Goal: Task Accomplishment & Management: Manage account settings

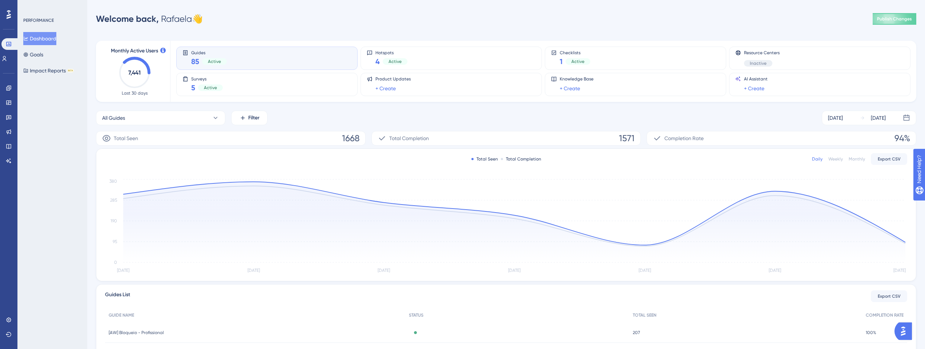
click at [8, 125] on div "Engagement Widgets Feedback Product Updates Knowledge Base AI Assistant" at bounding box center [9, 124] width 6 height 84
click at [7, 121] on link at bounding box center [9, 117] width 6 height 12
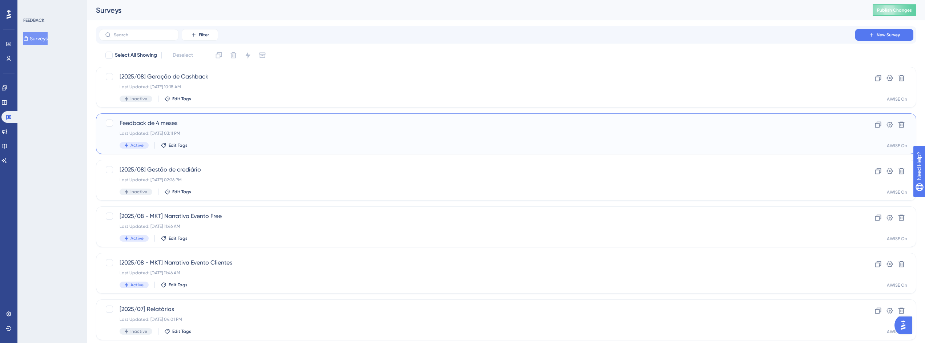
click at [227, 131] on div "Last Updated: [DATE] 03:11 PM" at bounding box center [477, 134] width 715 height 6
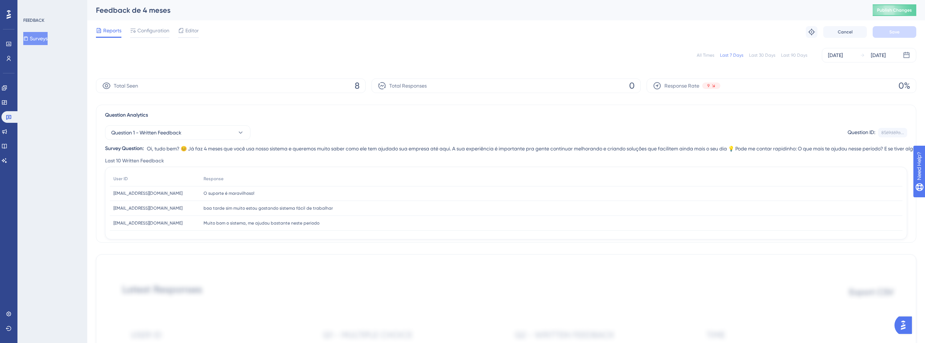
click at [799, 56] on div "Last 90 Days" at bounding box center [794, 55] width 26 height 6
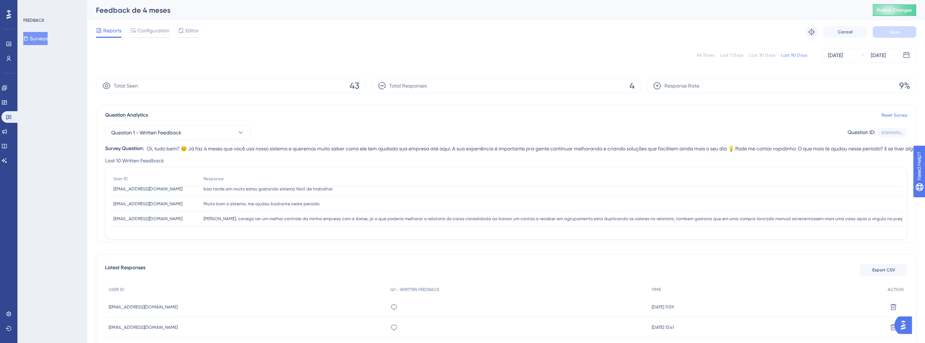
click at [792, 56] on div "Last 90 Days" at bounding box center [794, 55] width 26 height 6
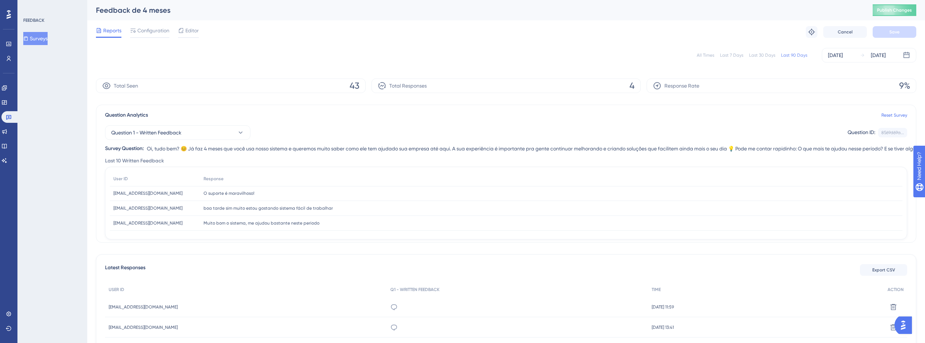
click at [705, 56] on div "All Times" at bounding box center [705, 55] width 17 height 6
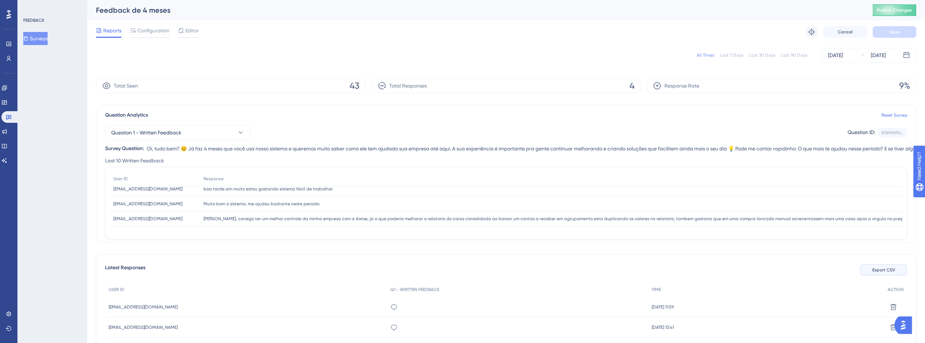
click at [875, 268] on span "Export CSV" at bounding box center [884, 270] width 23 height 6
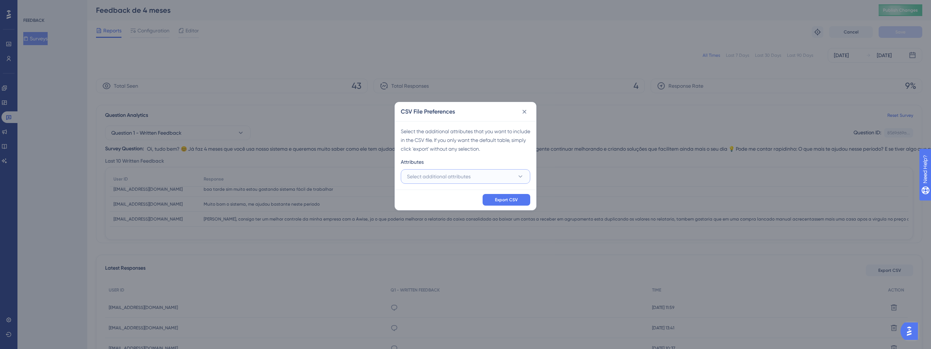
click at [473, 175] on button "Select additional attributes" at bounding box center [465, 176] width 129 height 15
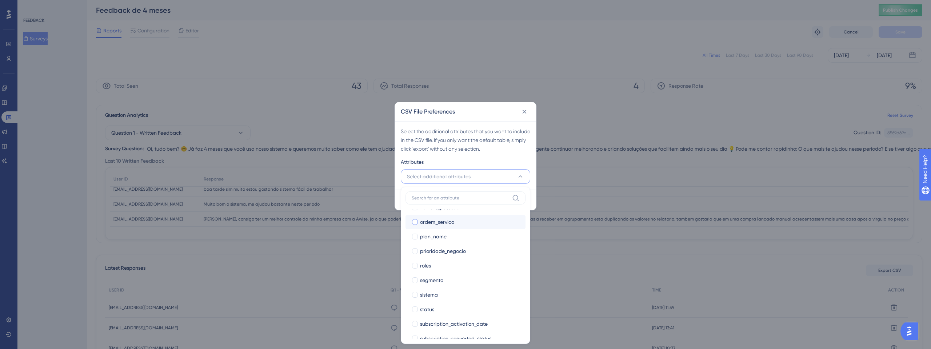
scroll to position [305, 0]
click at [450, 266] on div "segmento" at bounding box center [470, 264] width 100 height 9
checkbox input "true"
click at [448, 327] on span "prioridade_negocio" at bounding box center [443, 327] width 46 height 9
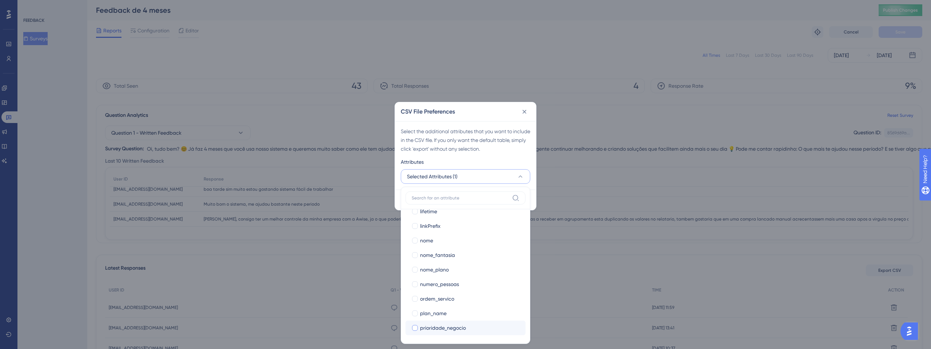
checkbox input "true"
click at [460, 271] on div "nome_plano" at bounding box center [470, 269] width 100 height 9
checkbox input "true"
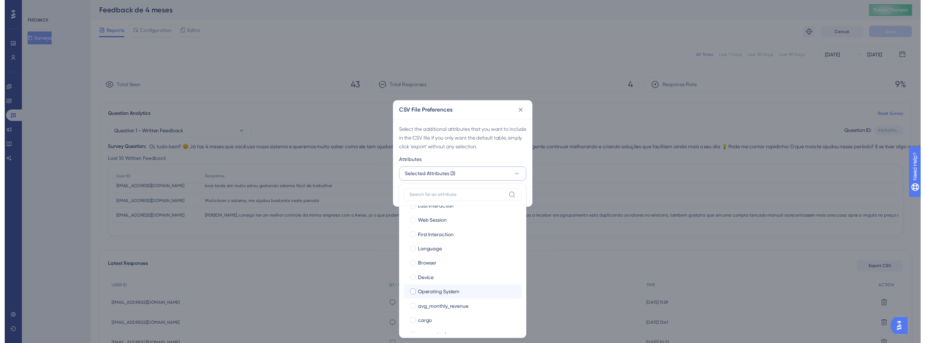
scroll to position [0, 0]
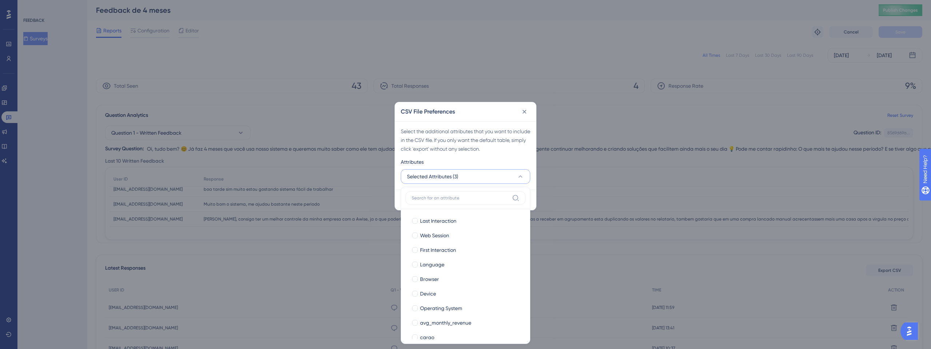
click at [523, 150] on div "Select the additional attributes that you want to include in the CSV file. If y…" at bounding box center [465, 140] width 129 height 26
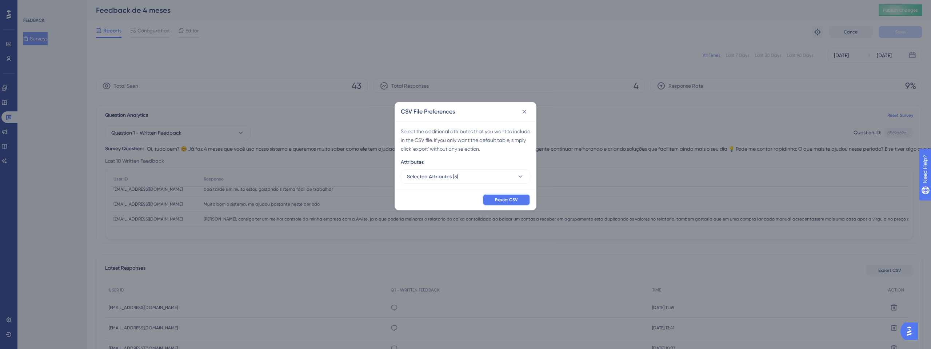
click at [513, 203] on button "Export CSV" at bounding box center [507, 200] width 48 height 12
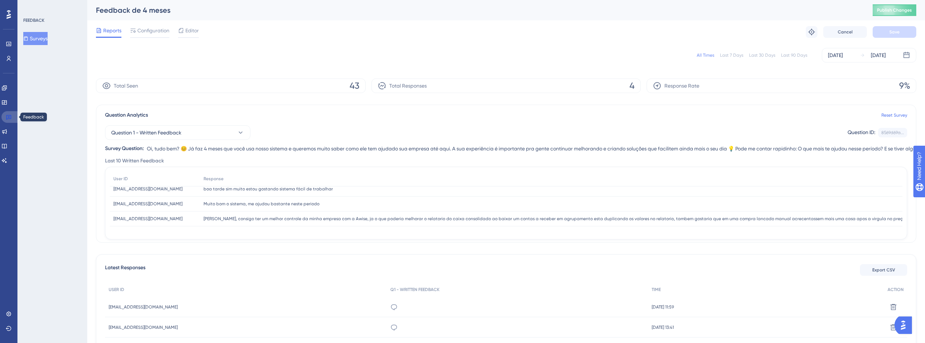
click at [5, 116] on link at bounding box center [9, 117] width 17 height 12
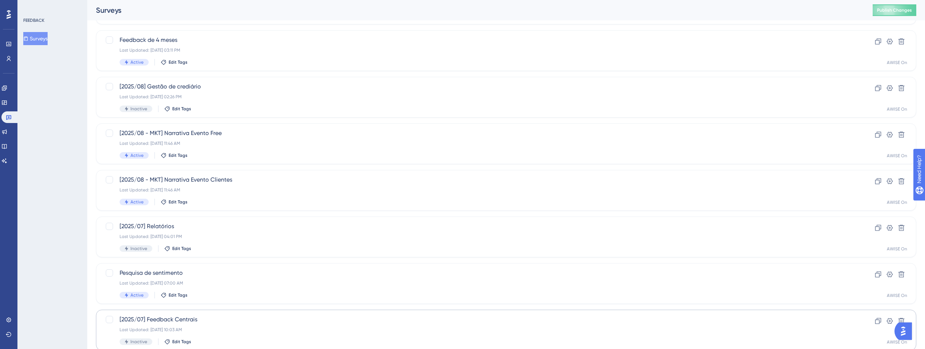
scroll to position [87, 0]
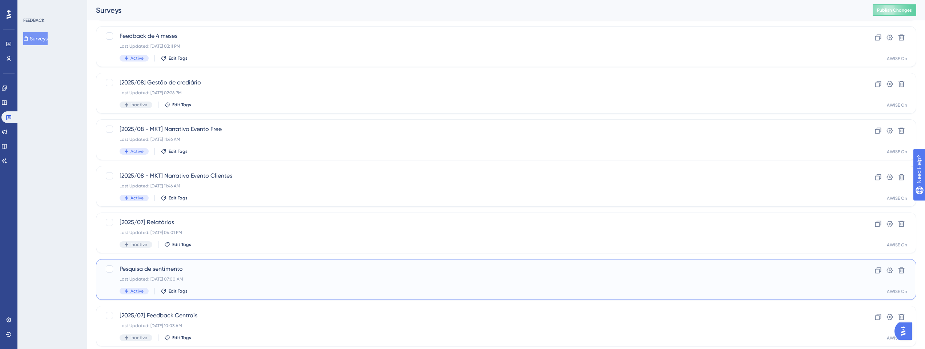
click at [165, 267] on span "Pesquisa de sentimento" at bounding box center [477, 268] width 715 height 9
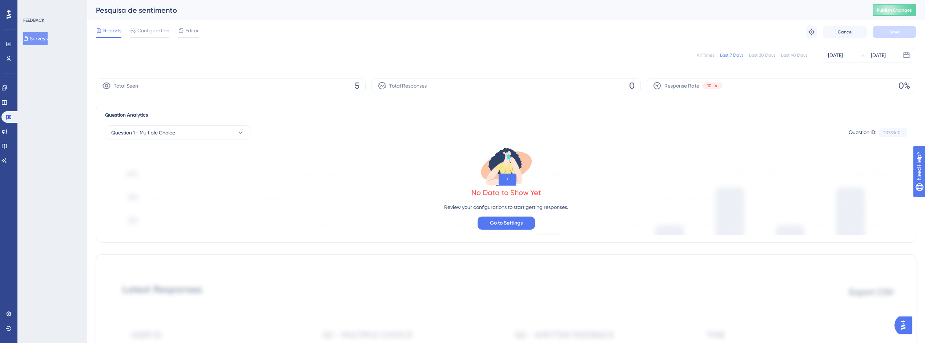
click at [708, 53] on div "All Times" at bounding box center [705, 55] width 17 height 6
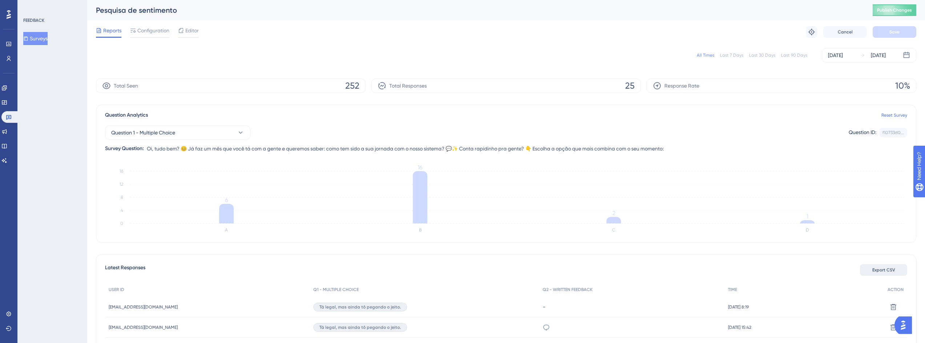
click at [884, 272] on span "Export CSV" at bounding box center [884, 270] width 23 height 6
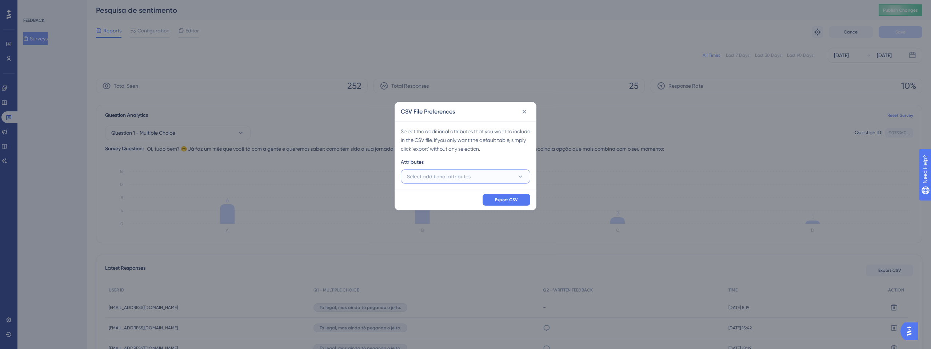
click at [433, 177] on span "Select additional attributes" at bounding box center [439, 176] width 64 height 9
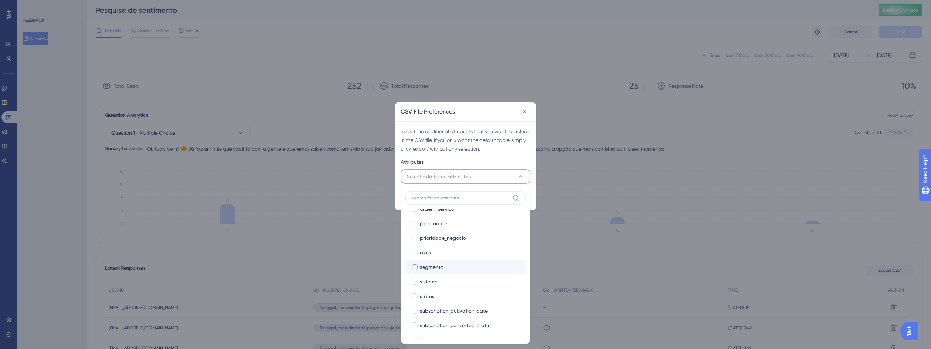
scroll to position [305, 0]
click at [452, 234] on span "prioridade_negocio" at bounding box center [443, 235] width 46 height 9
checkbox input "true"
click at [445, 268] on div "segmento" at bounding box center [470, 264] width 100 height 9
checkbox input "true"
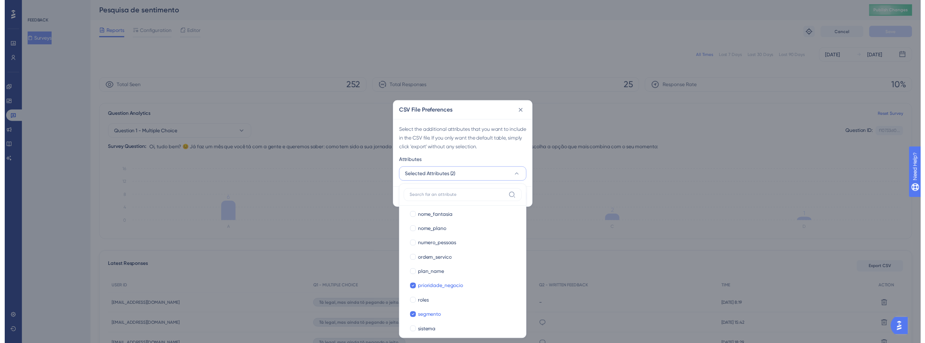
scroll to position [262, 0]
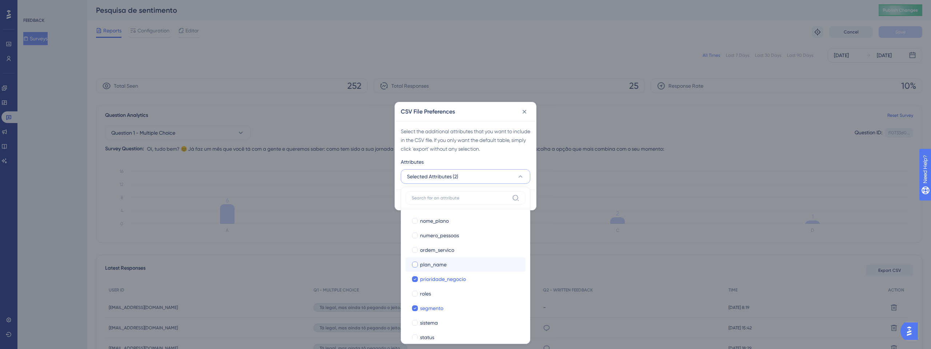
click at [432, 264] on span "plan_name" at bounding box center [433, 264] width 27 height 9
checkbox input "true"
click at [506, 161] on div "Attributes" at bounding box center [465, 163] width 129 height 12
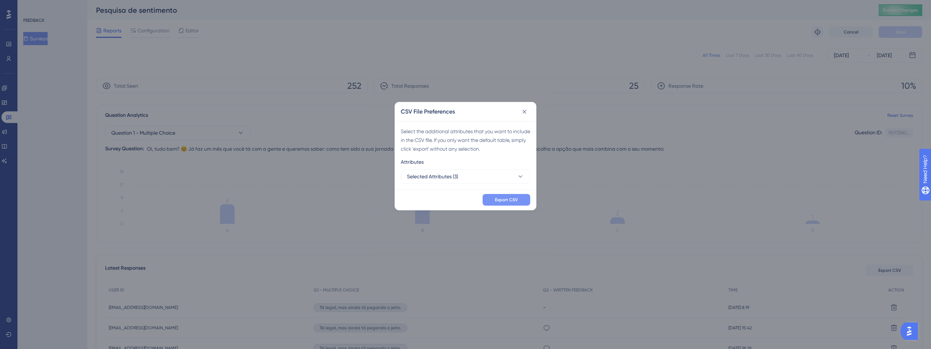
click at [527, 199] on button "Export CSV" at bounding box center [507, 200] width 48 height 12
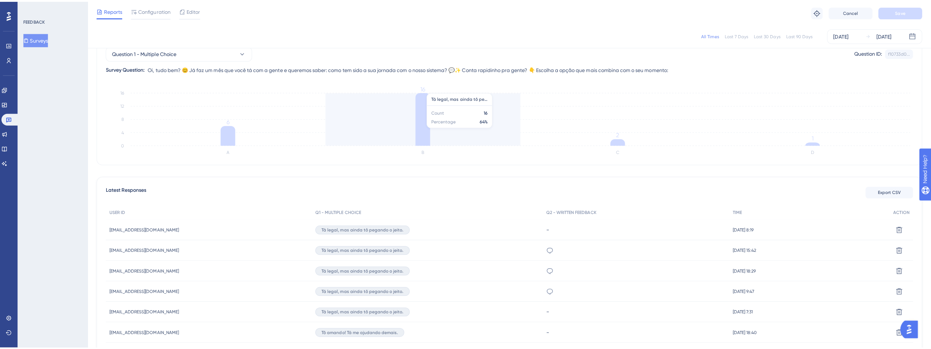
scroll to position [0, 0]
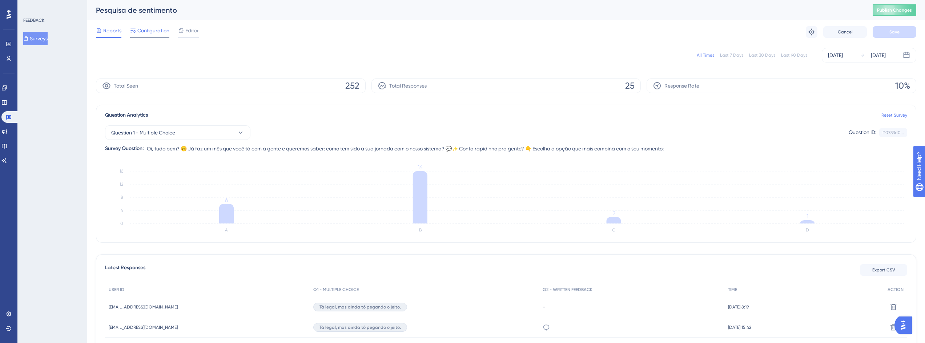
click at [153, 33] on span "Configuration" at bounding box center [153, 30] width 32 height 9
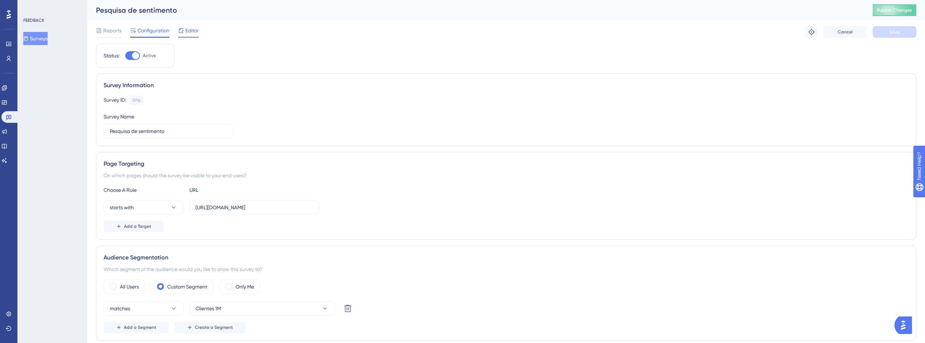
click at [193, 26] on span "Editor" at bounding box center [191, 30] width 13 height 9
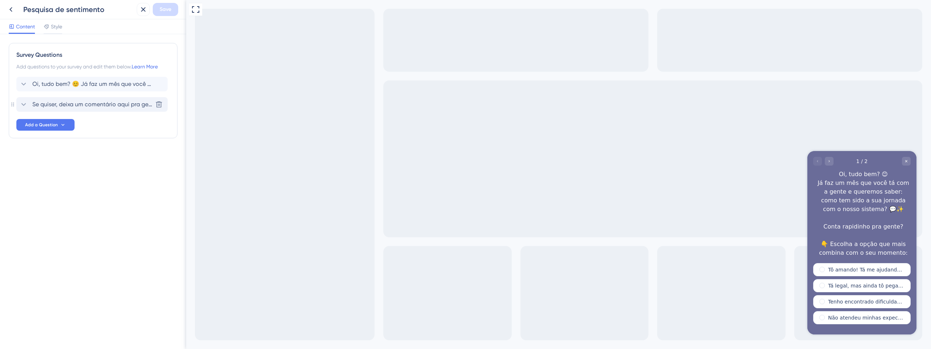
click at [69, 103] on span "Se quiser, deixa um comentário aqui pra gente entender melhor:" at bounding box center [92, 104] width 120 height 9
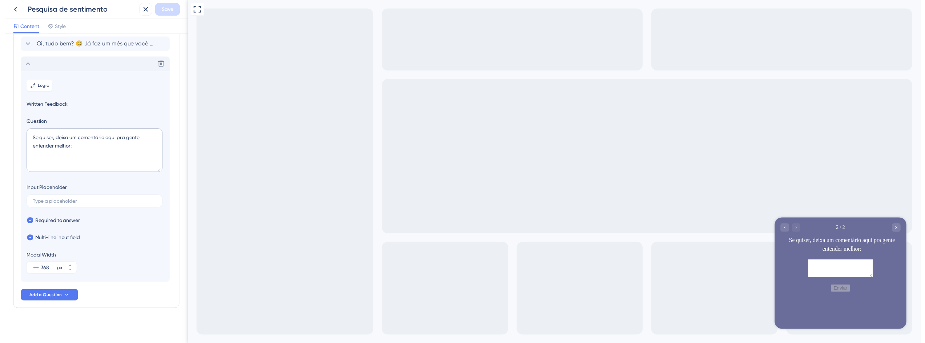
scroll to position [42, 0]
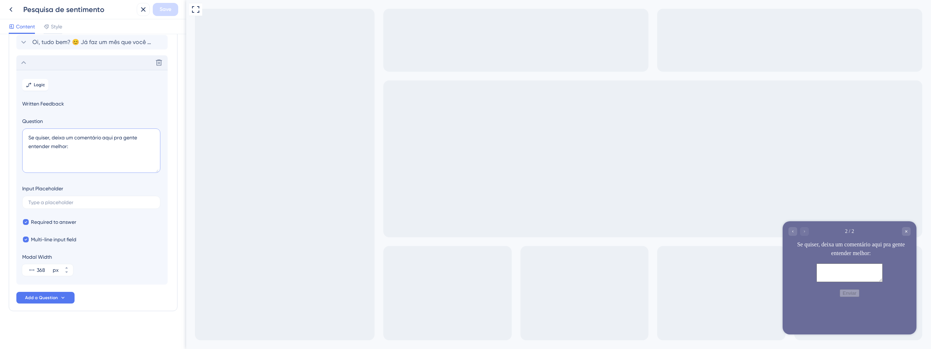
drag, startPoint x: 73, startPoint y: 150, endPoint x: 52, endPoint y: 135, distance: 25.8
click at [52, 135] on textarea "Se quiser, deixa um comentário aqui pra gente entender melhor:" at bounding box center [91, 150] width 138 height 44
type textarea "Se quiser, nos conta como podemos lhe ajudar:"
click at [161, 5] on span "Save" at bounding box center [166, 9] width 12 height 9
click at [13, 10] on icon at bounding box center [11, 9] width 9 height 9
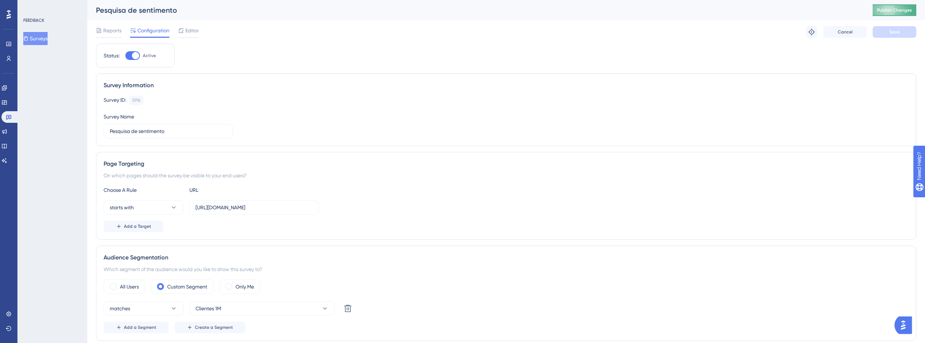
click at [900, 10] on span "Publish Changes" at bounding box center [894, 10] width 35 height 6
click at [9, 121] on link at bounding box center [9, 117] width 17 height 12
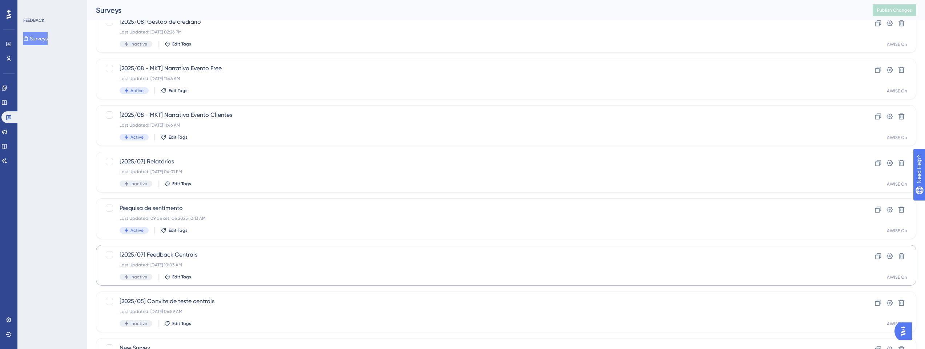
scroll to position [85, 0]
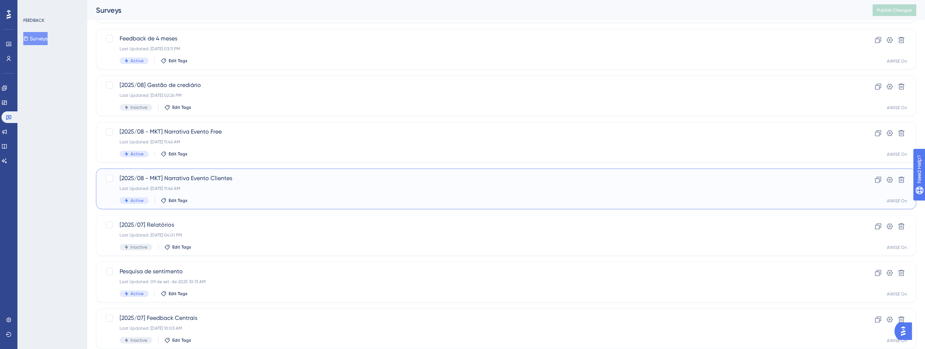
click at [237, 190] on div "Last Updated: [DATE] 11:46 AM" at bounding box center [477, 188] width 715 height 6
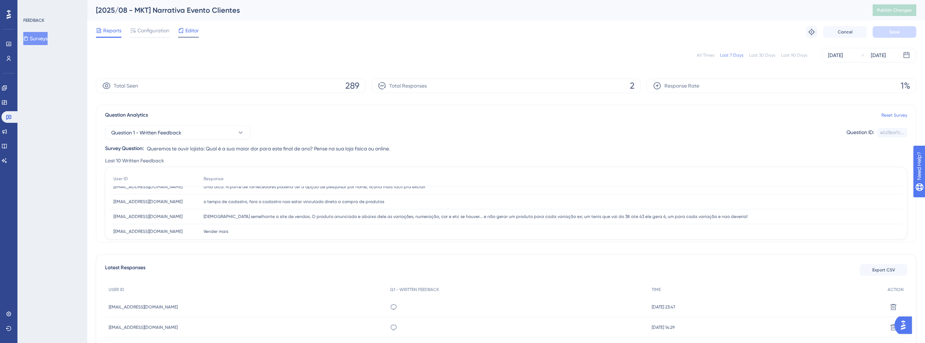
click at [190, 31] on span "Editor" at bounding box center [191, 30] width 13 height 9
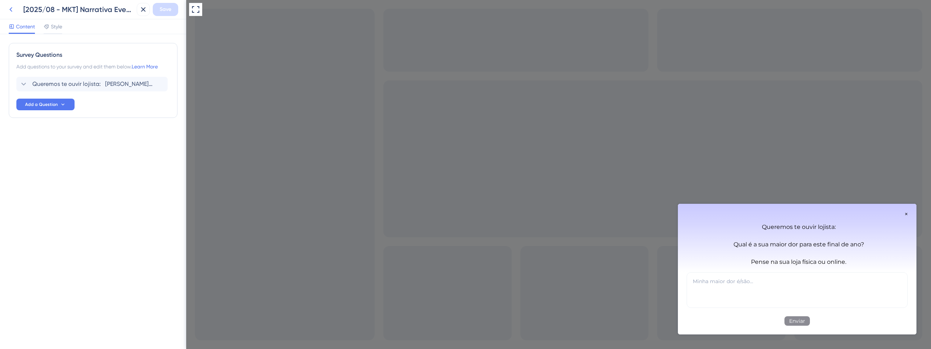
click at [11, 7] on icon at bounding box center [11, 9] width 9 height 9
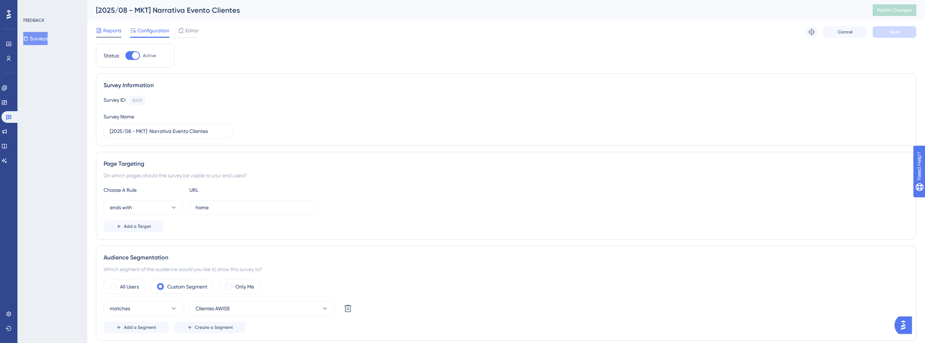
click at [104, 30] on span "Reports" at bounding box center [112, 30] width 18 height 9
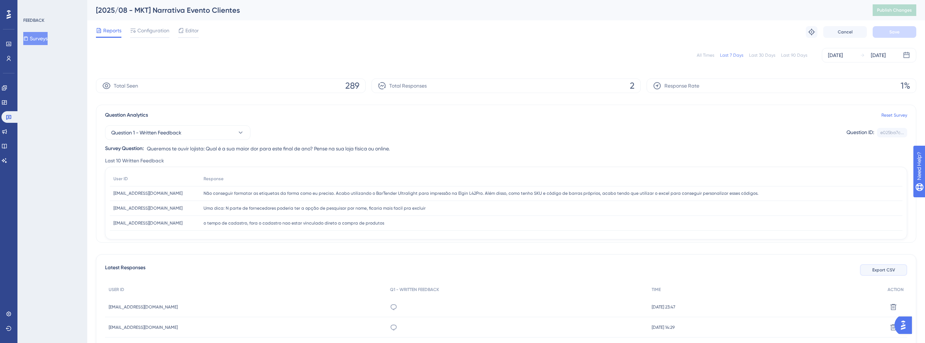
click at [879, 269] on span "Export CSV" at bounding box center [884, 270] width 23 height 6
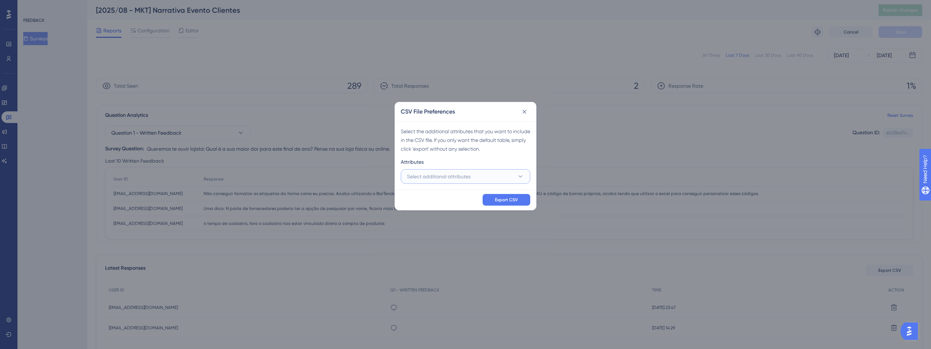
click at [483, 177] on button "Select additional attributes" at bounding box center [465, 176] width 129 height 15
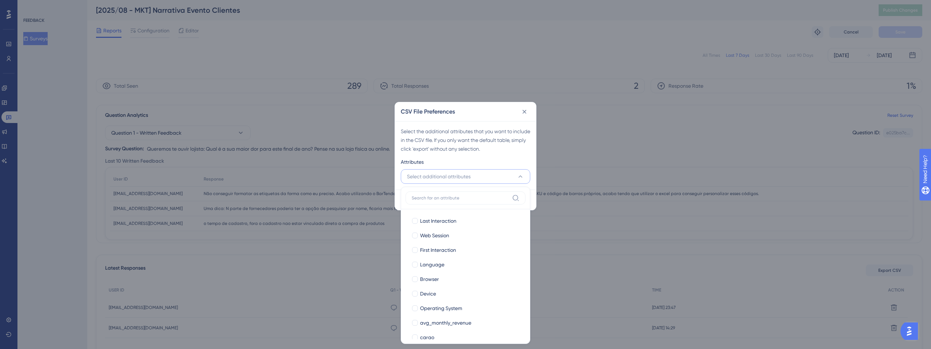
click at [484, 177] on button "Select additional attributes" at bounding box center [465, 176] width 129 height 15
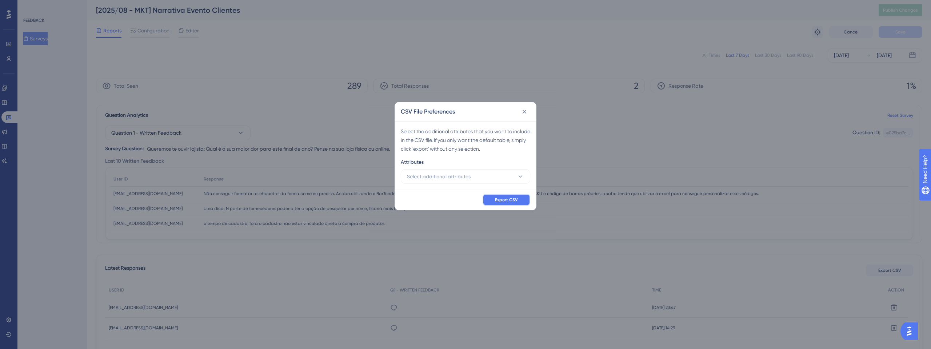
click at [517, 201] on span "Export CSV" at bounding box center [506, 200] width 23 height 6
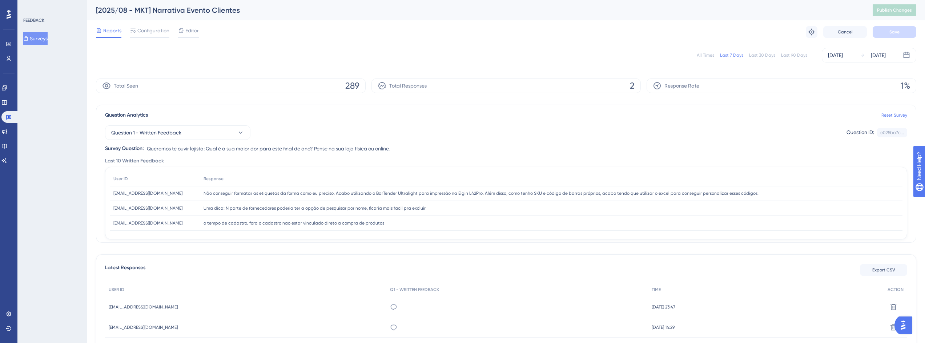
click at [709, 57] on div "All Times" at bounding box center [705, 55] width 17 height 6
click at [875, 268] on span "Export CSV" at bounding box center [884, 270] width 23 height 6
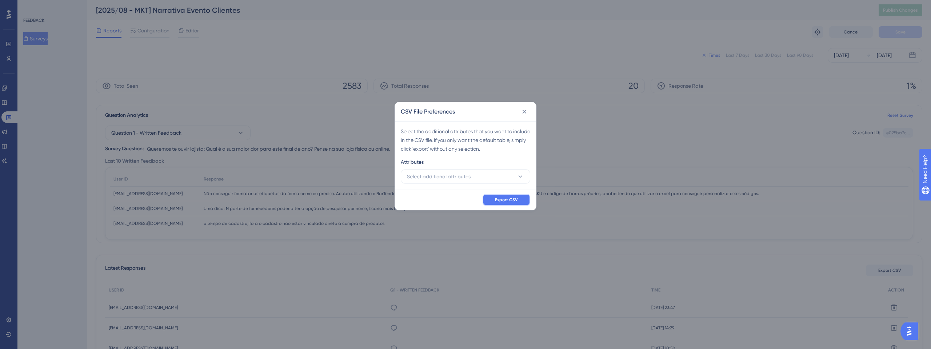
click at [513, 203] on button "Export CSV" at bounding box center [507, 200] width 48 height 12
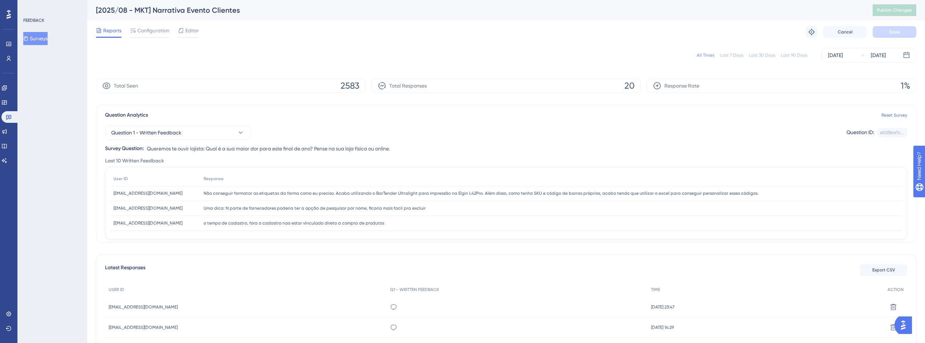
click at [10, 11] on icon at bounding box center [9, 14] width 4 height 9
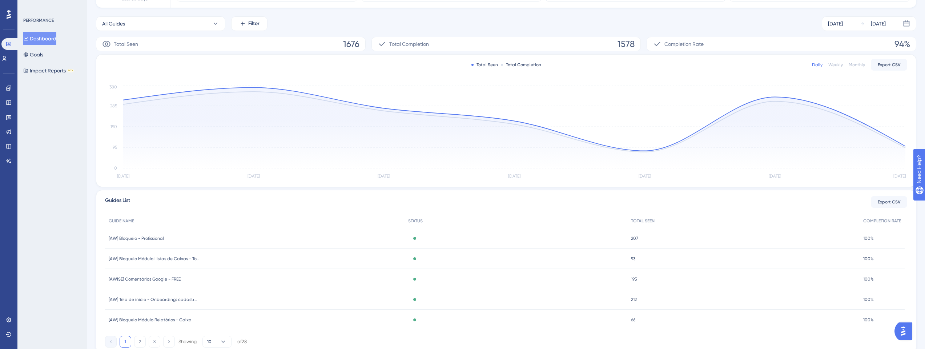
scroll to position [79, 0]
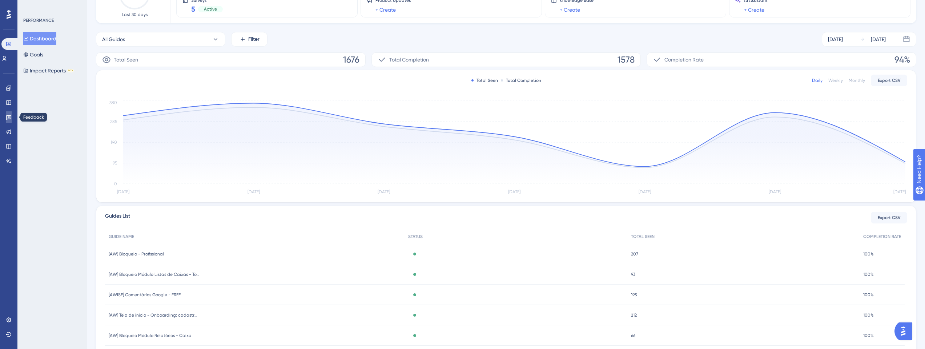
click at [10, 118] on icon at bounding box center [9, 117] width 6 height 6
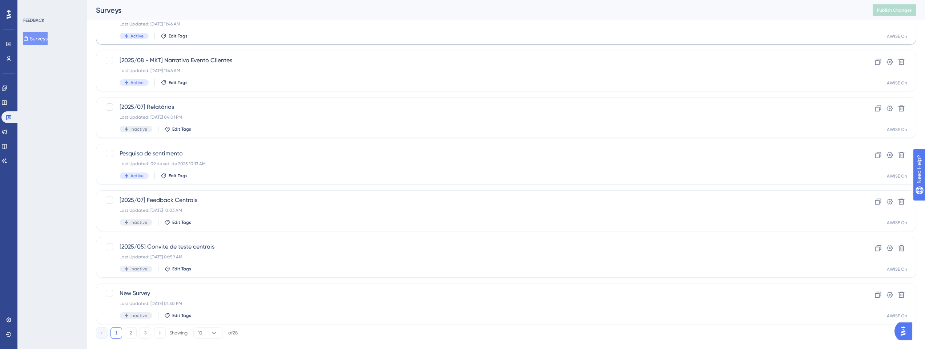
scroll to position [216, 0]
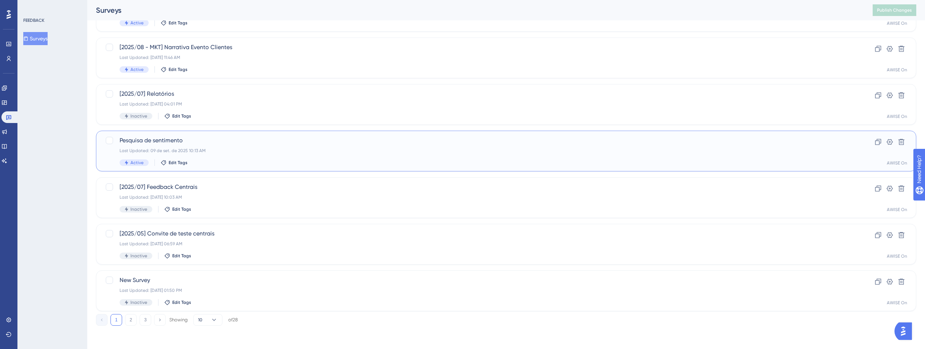
click at [201, 141] on span "Pesquisa de sentimento" at bounding box center [477, 140] width 715 height 9
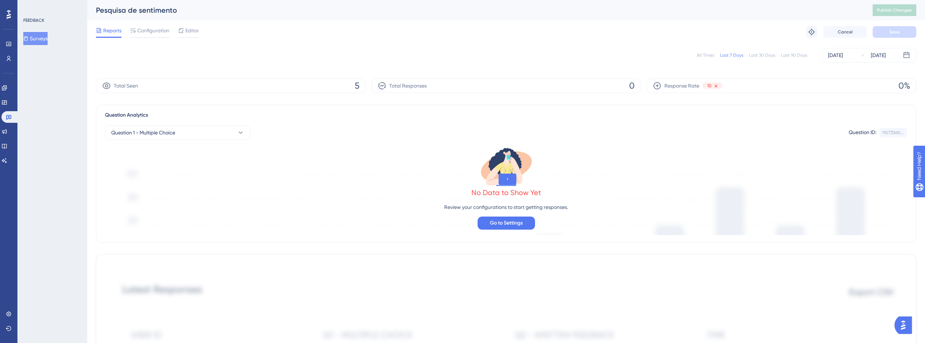
click at [706, 55] on div "All Times" at bounding box center [705, 55] width 17 height 6
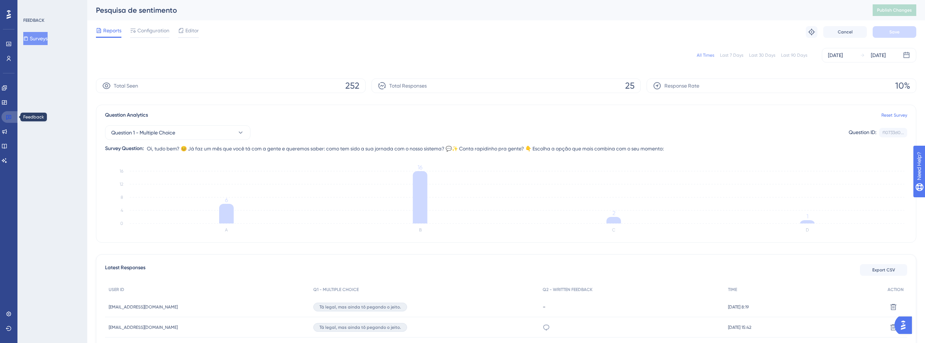
click at [9, 113] on link at bounding box center [9, 117] width 17 height 12
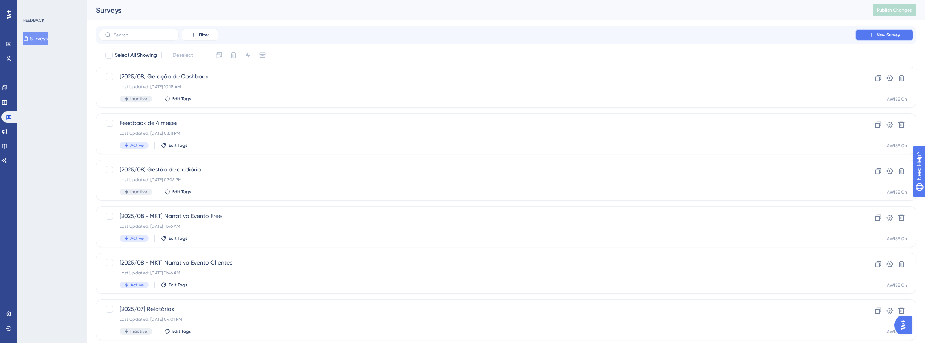
click at [874, 32] on icon at bounding box center [872, 35] width 6 height 6
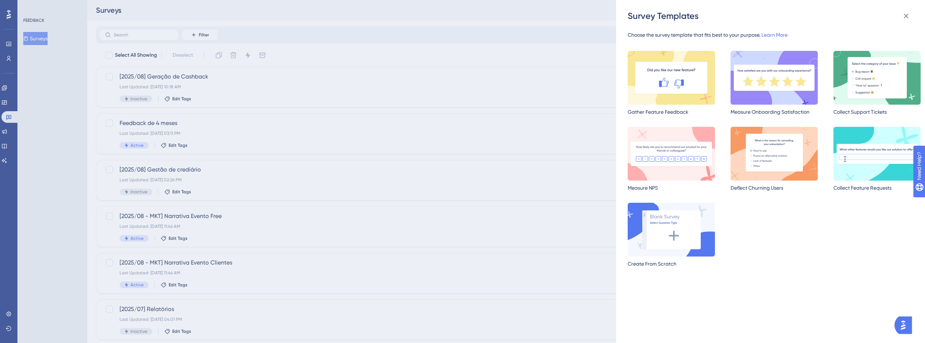
click at [844, 157] on img at bounding box center [877, 154] width 87 height 54
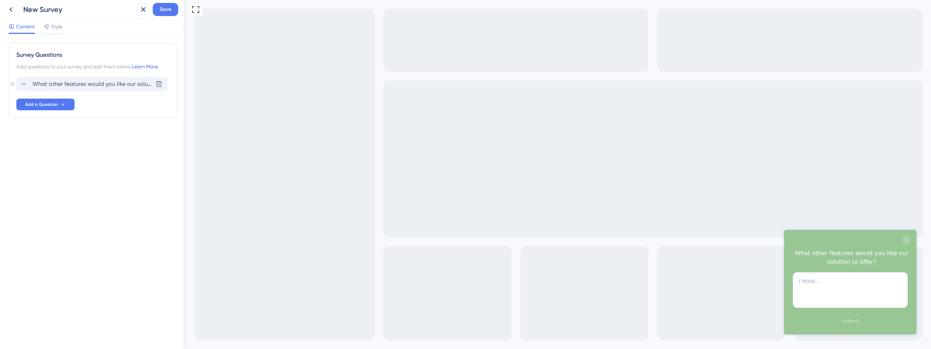
click at [113, 87] on span "What other features would you like our solution to offer?" at bounding box center [92, 84] width 120 height 9
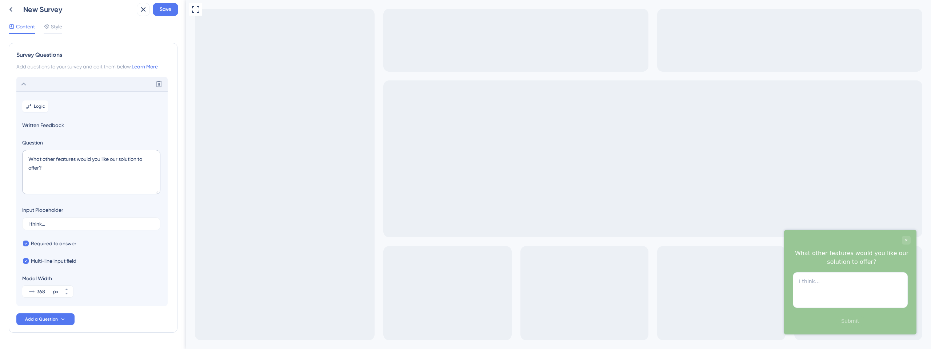
scroll to position [21, 0]
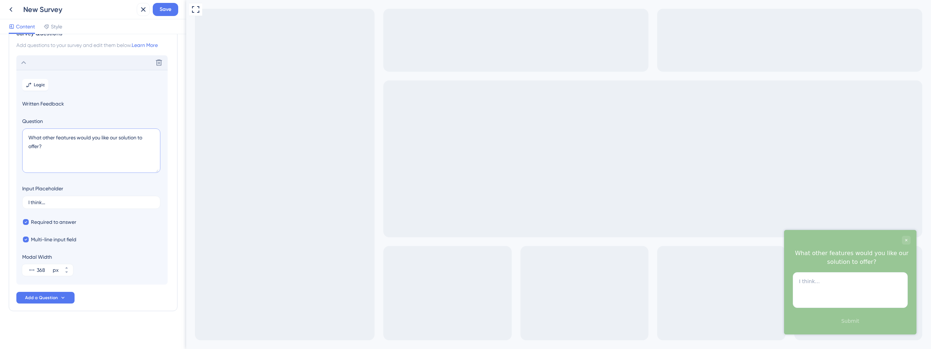
click at [49, 151] on textarea "What other features would you like our solution to offer?" at bounding box center [91, 150] width 138 height 44
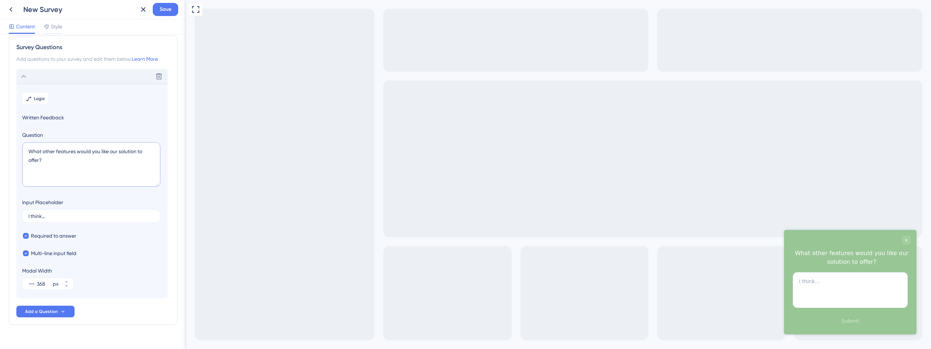
scroll to position [0, 0]
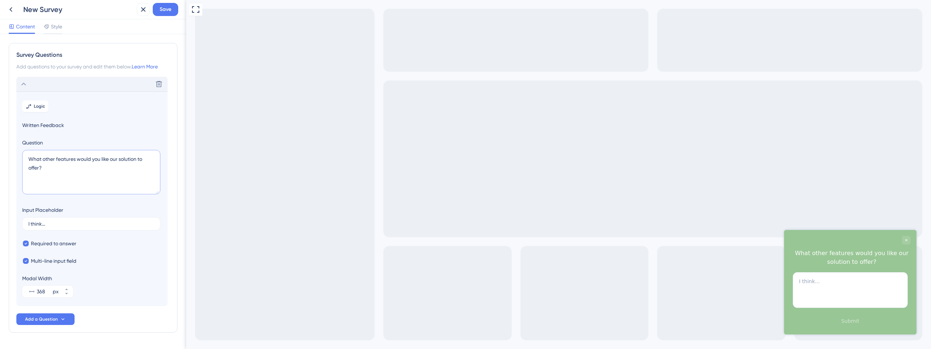
drag, startPoint x: 47, startPoint y: 168, endPoint x: 27, endPoint y: 155, distance: 23.5
click at [27, 155] on textarea "What other features would you like our solution to offer?" at bounding box center [91, 172] width 138 height 44
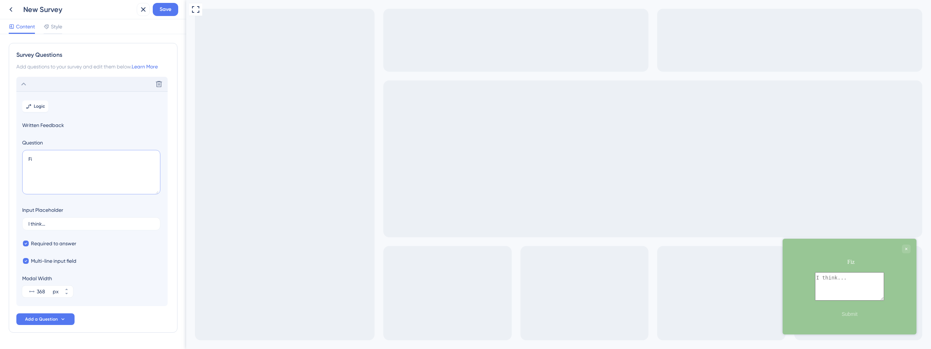
type textarea "F"
type textarea "A"
click at [834, 280] on textarea at bounding box center [849, 286] width 69 height 28
click at [39, 157] on textarea at bounding box center [91, 172] width 138 height 44
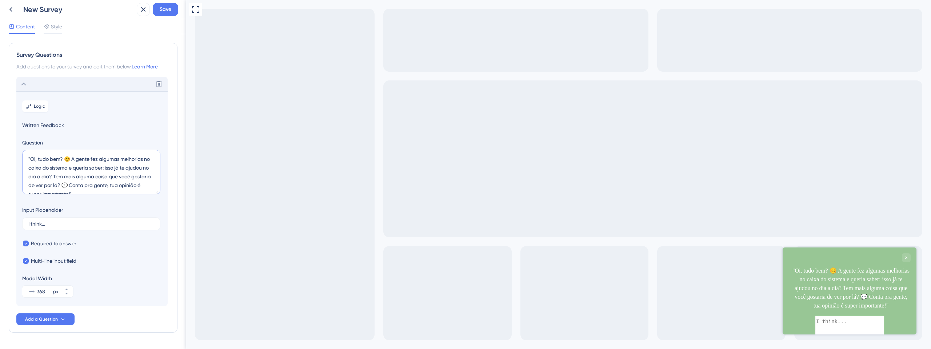
scroll to position [3, 0]
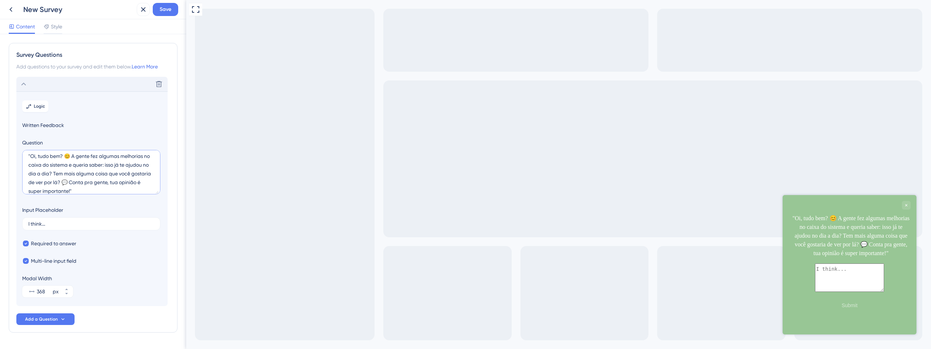
click at [32, 156] on textarea ""Oi, tudo bem? 😊 A gente fez algumas melhorias no caixa do sistema e queria sab…" at bounding box center [91, 172] width 138 height 44
click at [111, 191] on textarea "Oi, tudo bem? 😊 A gente fez algumas melhorias no caixa do sistema e queria sabe…" at bounding box center [91, 172] width 138 height 44
type textarea "Oi, tudo bem? 😊 A gente fez algumas melhorias no caixa do sistema e queria sabe…"
drag, startPoint x: 57, startPoint y: 228, endPoint x: 26, endPoint y: 219, distance: 32.6
click at [26, 219] on label "I think..." at bounding box center [91, 223] width 138 height 13
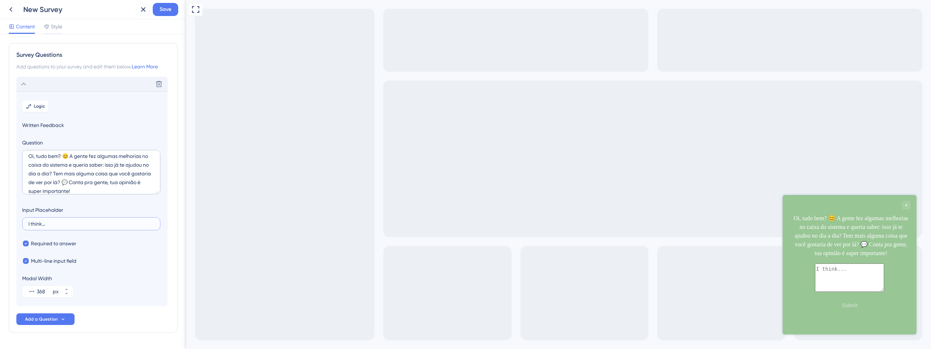
click at [28, 221] on input "I think..." at bounding box center [91, 223] width 126 height 5
click at [53, 224] on input "I think..." at bounding box center [91, 223] width 126 height 5
drag, startPoint x: 57, startPoint y: 223, endPoint x: 27, endPoint y: 220, distance: 30.3
click at [27, 220] on label "I think..." at bounding box center [91, 223] width 138 height 13
click at [28, 221] on input "I think..." at bounding box center [91, 223] width 126 height 5
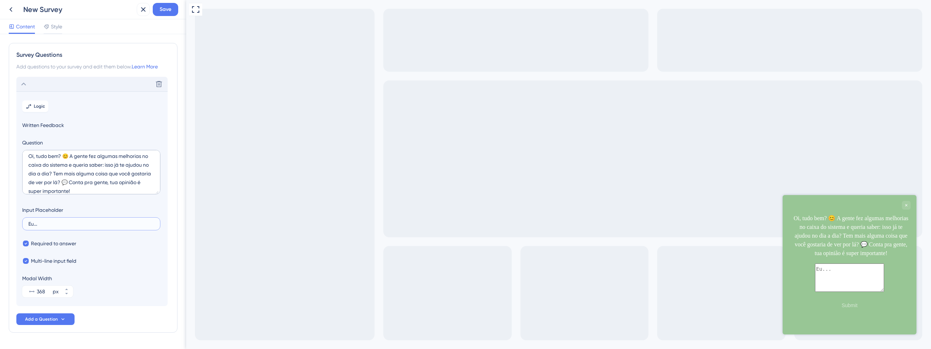
type input "Eu..."
click at [94, 243] on div "Required to answer" at bounding box center [92, 243] width 140 height 9
click at [53, 128] on span "Written Feedback" at bounding box center [92, 125] width 140 height 9
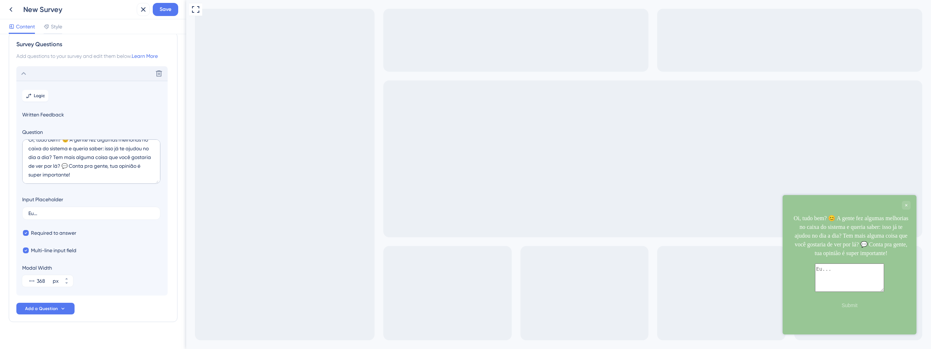
scroll to position [0, 0]
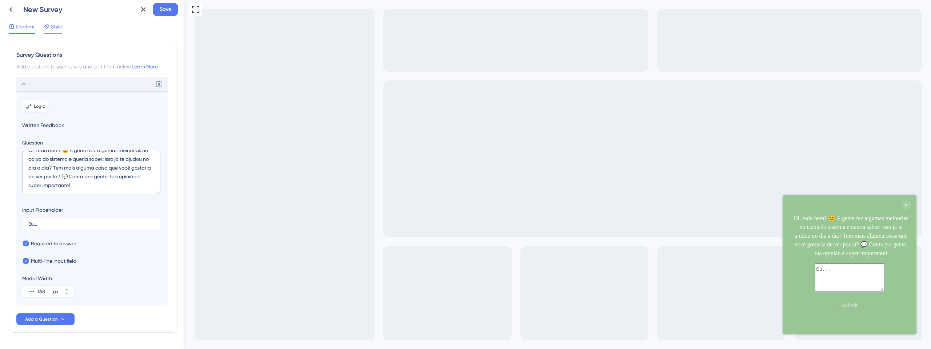
click at [53, 29] on span "Style" at bounding box center [56, 26] width 11 height 9
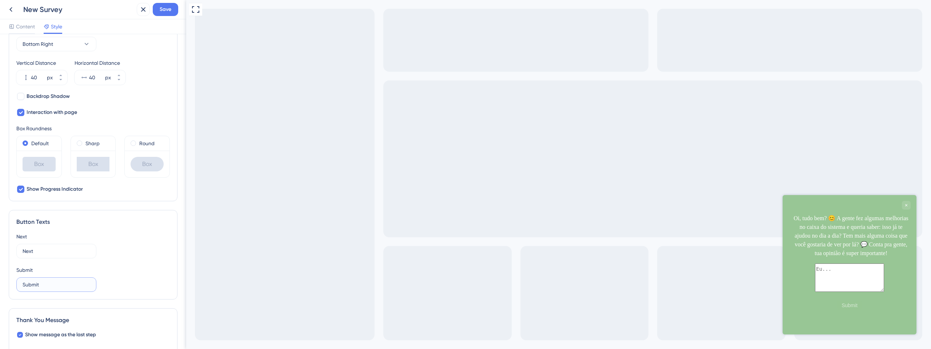
drag, startPoint x: 55, startPoint y: 285, endPoint x: 17, endPoint y: 277, distance: 38.6
click at [17, 277] on div "Submit" at bounding box center [56, 284] width 80 height 15
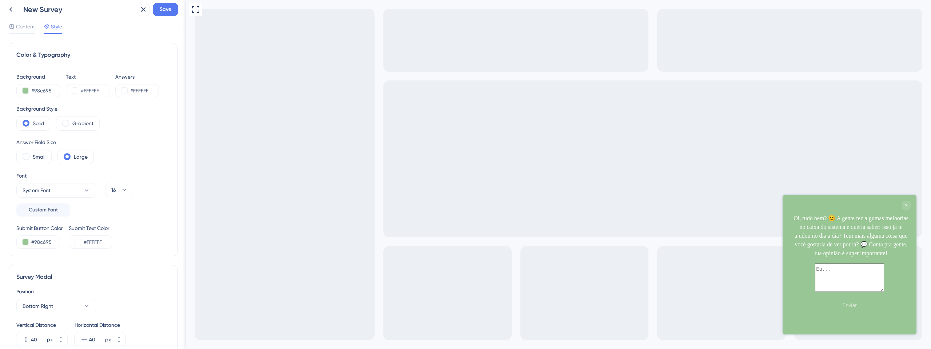
type input "Enviar"
click at [40, 91] on input "#98c695" at bounding box center [46, 90] width 30 height 9
paste input "6A6C9"
type input "#6A6C9"
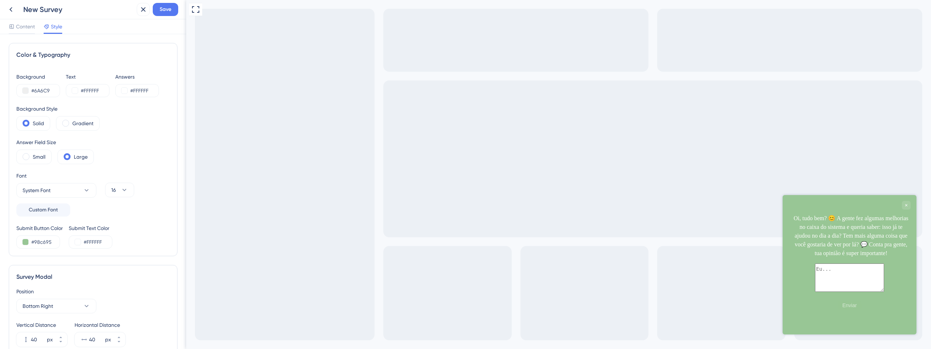
click at [61, 106] on div "Background Style" at bounding box center [57, 108] width 83 height 9
click at [41, 244] on input "#98c695" at bounding box center [46, 241] width 30 height 9
paste input "6A6C99"
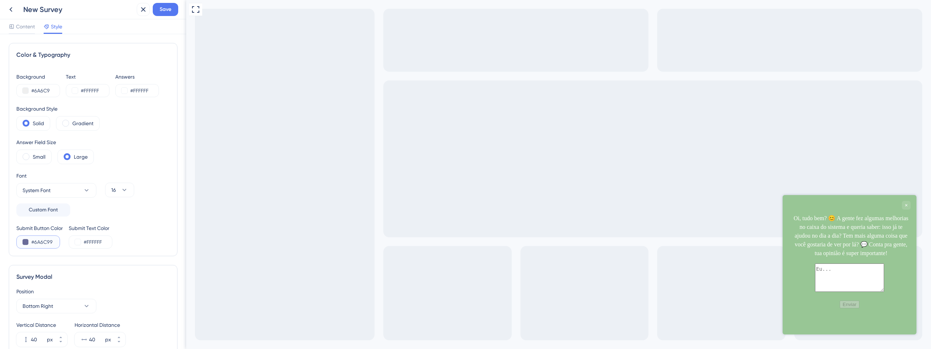
type input "#6A6C99"
click at [31, 82] on div "Background #6A6C9" at bounding box center [38, 84] width 44 height 25
click at [47, 92] on input "#6A6C9" at bounding box center [46, 90] width 30 height 9
click at [55, 92] on input "#6A6C9" at bounding box center [46, 90] width 30 height 9
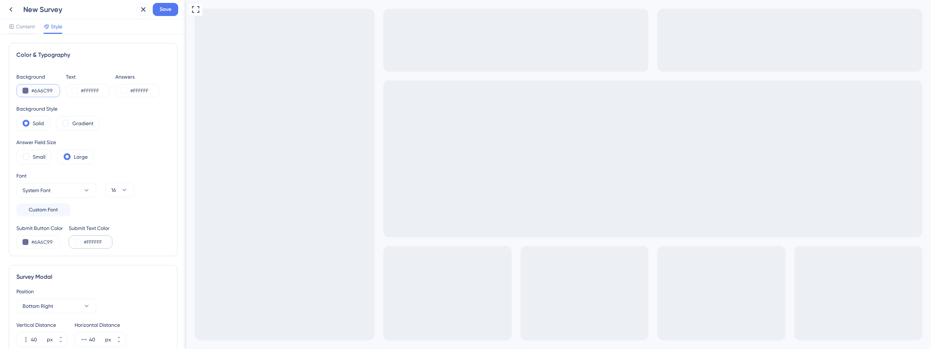
type input "#6A6C99"
click at [108, 239] on input "#FFFFFF" at bounding box center [99, 241] width 30 height 9
paste input "6A6C99"
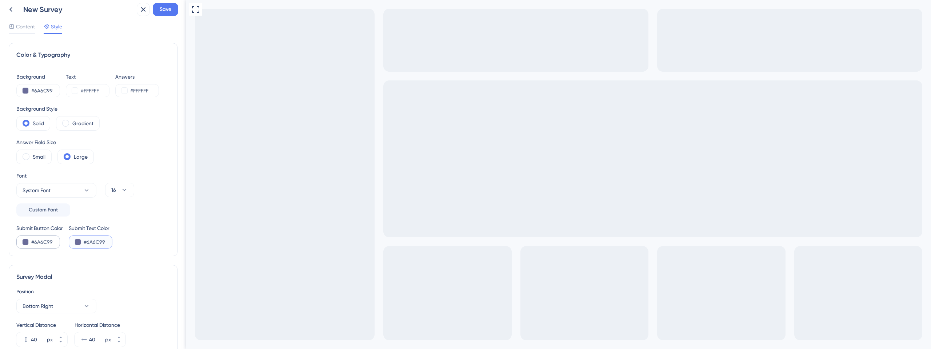
type input "#6A6C99"
drag, startPoint x: 56, startPoint y: 243, endPoint x: 34, endPoint y: 242, distance: 21.8
click at [34, 242] on input "#6A6C99" at bounding box center [46, 241] width 30 height 9
type input "#FFFFFF"
click at [120, 243] on div "Submit Button Color #FFFFFF Submit Text Color #6A6C99" at bounding box center [92, 236] width 153 height 25
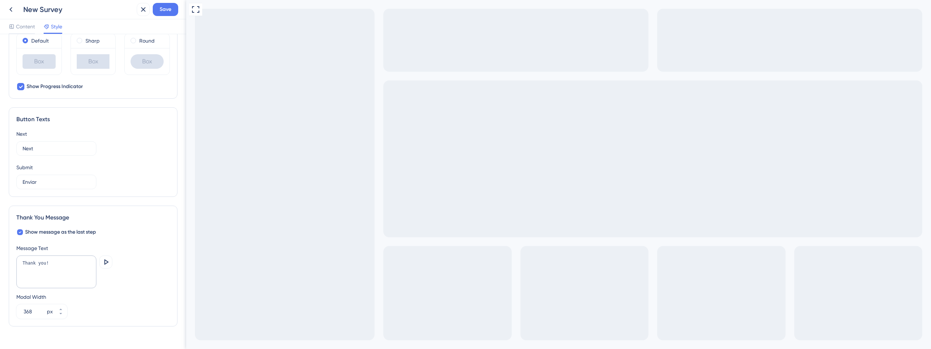
scroll to position [380, 0]
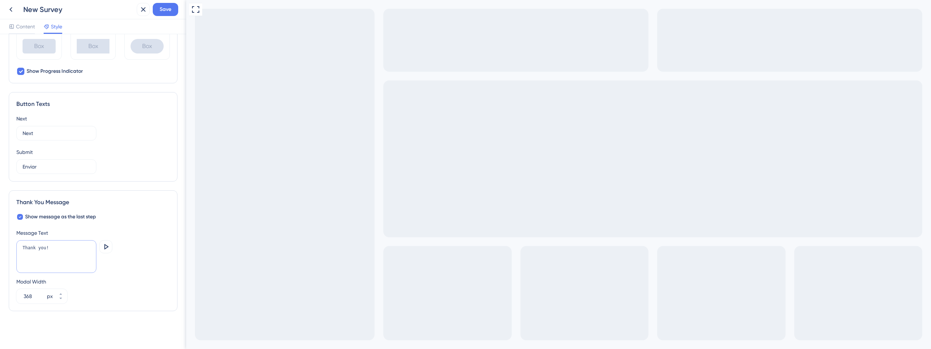
drag, startPoint x: 56, startPoint y: 250, endPoint x: 8, endPoint y: 246, distance: 48.9
click at [8, 246] on div "Color & Typography Background #6A6C99 Text #FFFFFF Answers #FFFFFF Background S…" at bounding box center [93, 191] width 186 height 315
drag, startPoint x: 251, startPoint y: 374, endPoint x: 710, endPoint y: 568, distance: 498.0
copy div "😊 A"
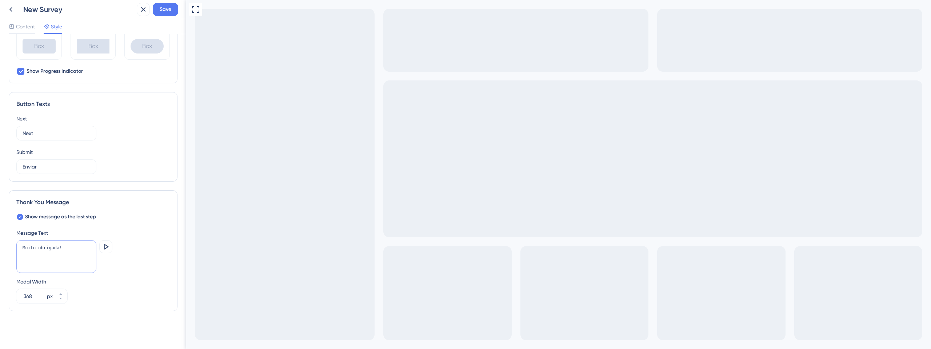
click at [73, 250] on textarea "Muito obrigada!" at bounding box center [56, 256] width 80 height 33
paste textarea "😊"
click at [127, 285] on div "Modal Width 368 px" at bounding box center [92, 290] width 153 height 26
click at [64, 247] on textarea "Muito obrigada! 😊" at bounding box center [56, 256] width 80 height 33
type textarea "Muito obrigada!😊"
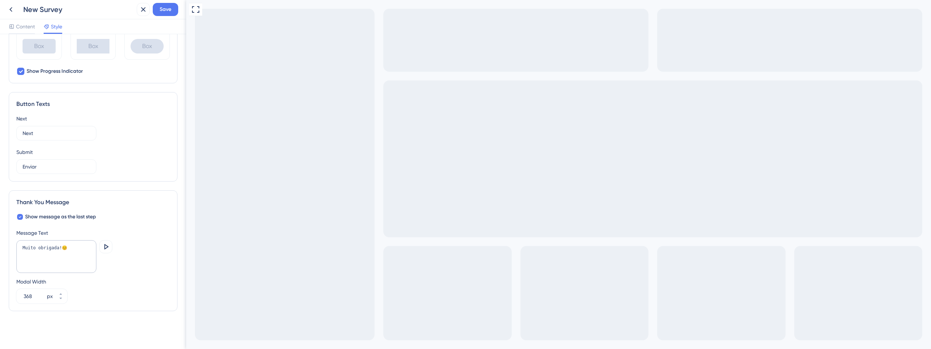
click at [160, 223] on div "Show message as the last step Message Text Muito obrigada!😊 Preview Modal Width…" at bounding box center [92, 257] width 153 height 91
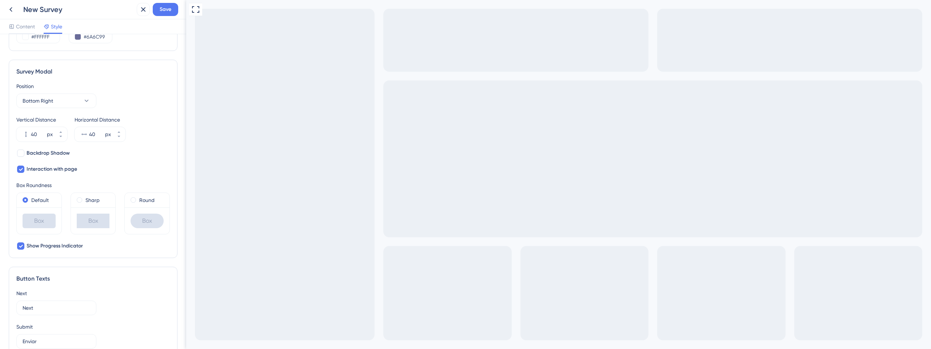
scroll to position [0, 0]
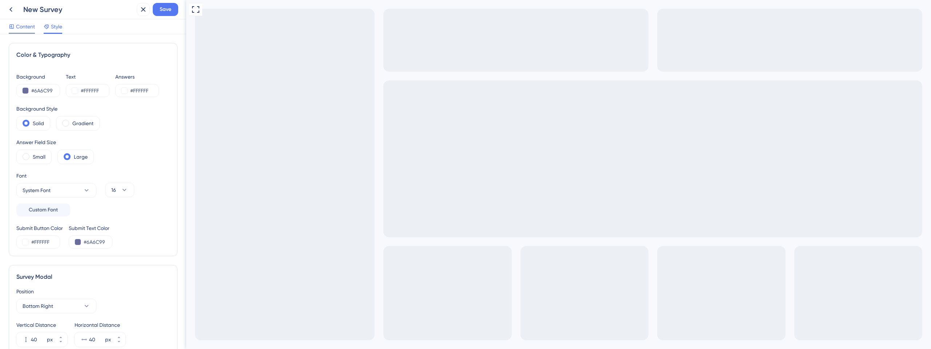
click at [10, 25] on icon at bounding box center [12, 27] width 6 height 6
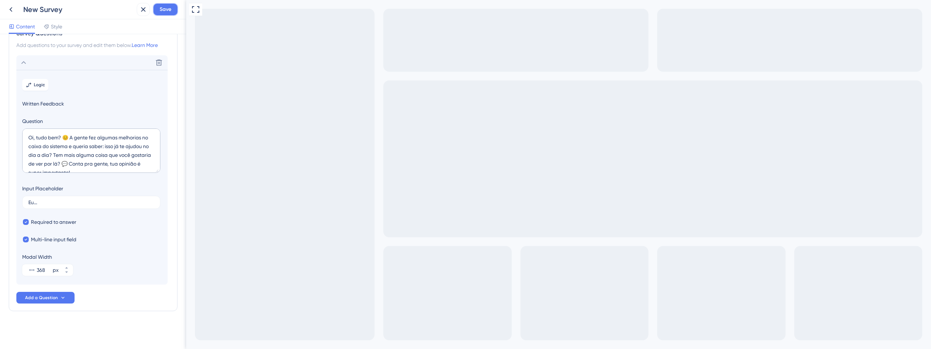
click at [167, 9] on span "Save" at bounding box center [166, 9] width 12 height 9
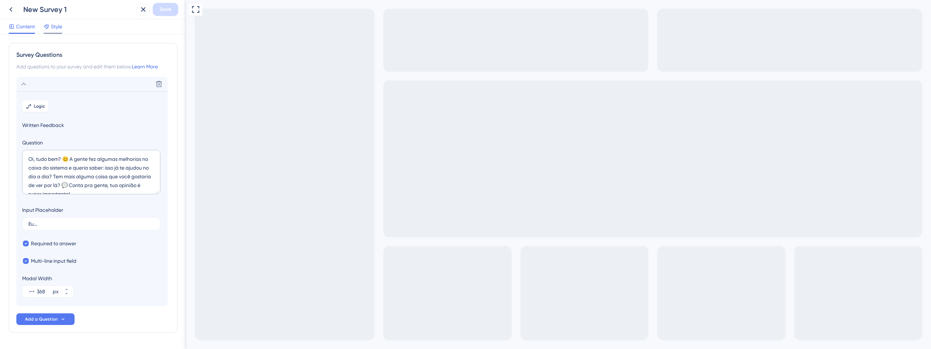
click at [54, 25] on span "Style" at bounding box center [56, 26] width 11 height 9
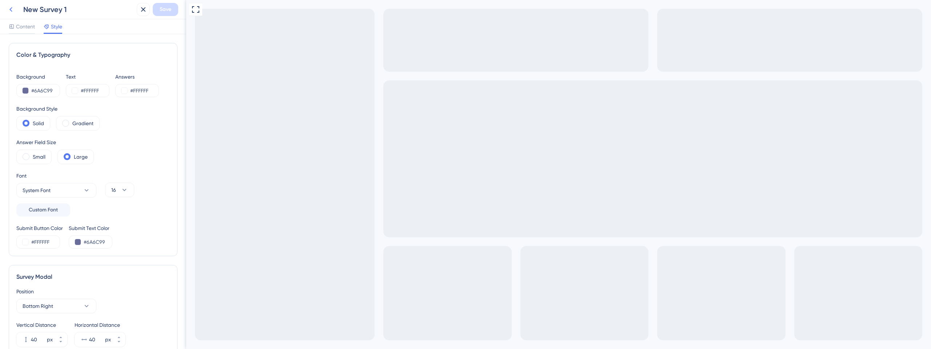
click at [7, 8] on icon at bounding box center [11, 9] width 9 height 9
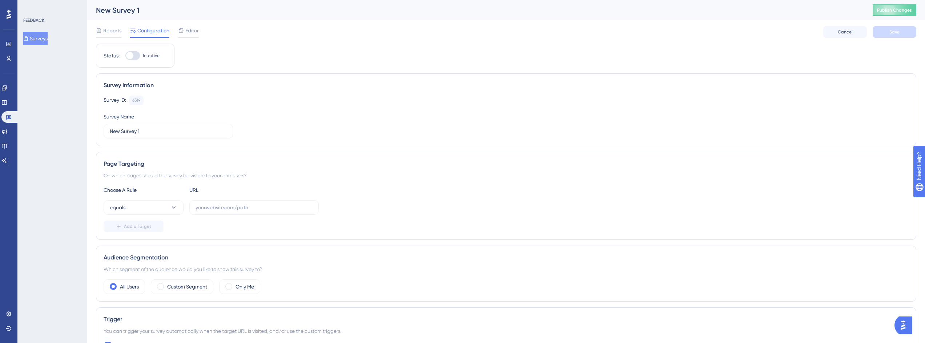
click at [138, 8] on div "New Survey 1" at bounding box center [475, 10] width 759 height 10
click at [143, 9] on div "New Survey 1" at bounding box center [475, 10] width 759 height 10
click at [124, 8] on div "New Survey 1" at bounding box center [475, 10] width 759 height 10
click at [118, 11] on div "New Survey 1" at bounding box center [475, 10] width 759 height 10
click at [139, 10] on div "New Survey 1" at bounding box center [475, 10] width 759 height 10
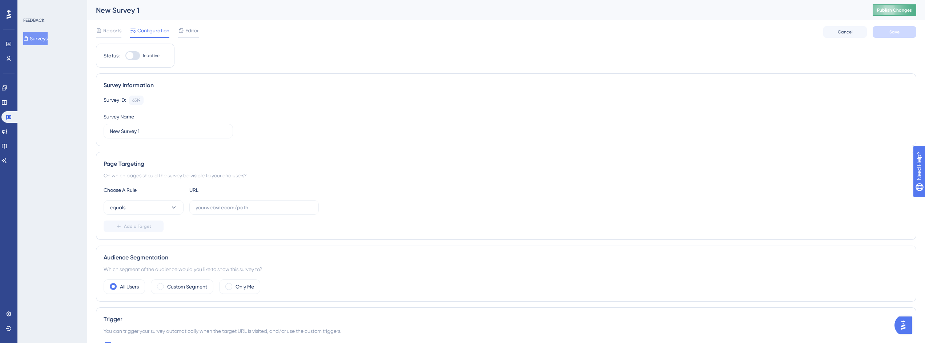
click at [909, 9] on span "Publish Changes" at bounding box center [894, 10] width 35 height 6
drag, startPoint x: 147, startPoint y: 129, endPoint x: 97, endPoint y: 125, distance: 50.0
click at [97, 125] on div "Survey Information Survey ID: 6319 Copy Survey Name New Survey 1" at bounding box center [506, 109] width 821 height 73
type input "P"
click at [358, 178] on div "On which pages should the survey be visible to your end users?" at bounding box center [506, 175] width 805 height 9
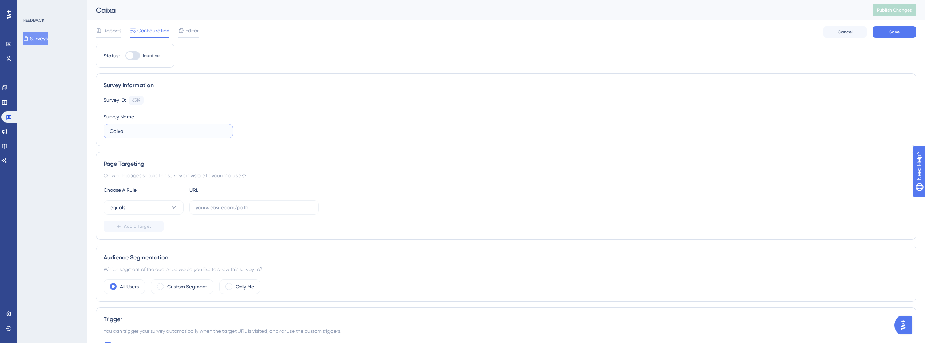
click at [149, 131] on input "Caixa" at bounding box center [168, 131] width 117 height 8
type input "Caixa - pós melhorias"
click at [305, 163] on div "Page Targeting" at bounding box center [506, 164] width 805 height 9
click at [148, 208] on button "equals" at bounding box center [144, 207] width 80 height 15
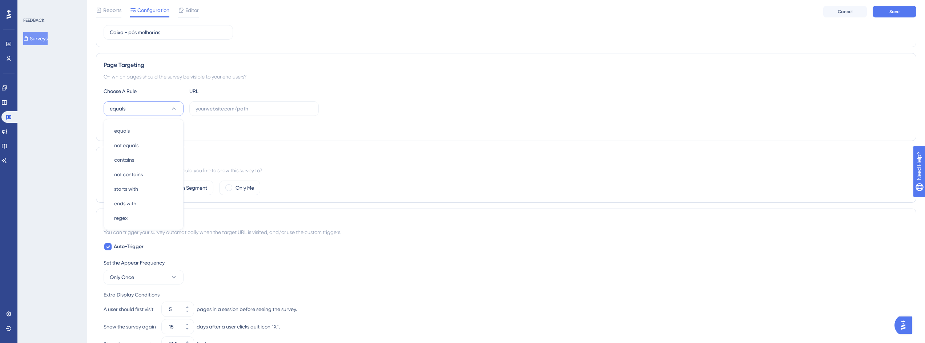
click at [239, 121] on div "Choose A Rule URL equals equals equals not equals not equals contains contains …" at bounding box center [506, 110] width 805 height 47
click at [176, 190] on label "Custom Segment" at bounding box center [187, 188] width 40 height 9
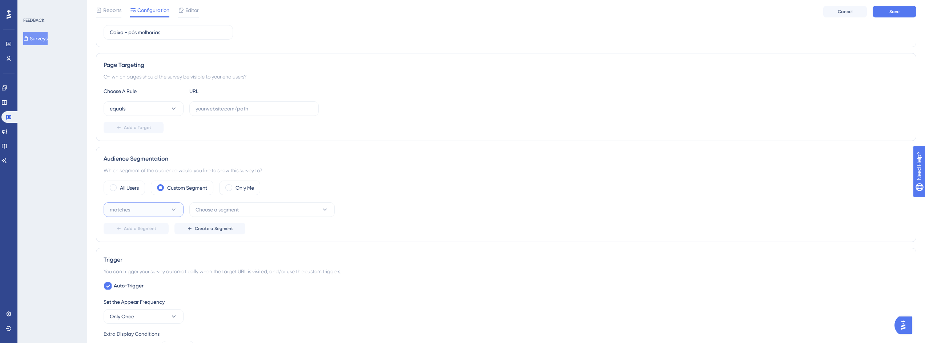
click at [151, 211] on button "matches" at bounding box center [144, 210] width 80 height 15
click at [147, 232] on div "matches matches" at bounding box center [143, 232] width 59 height 15
click at [225, 208] on span "Choose a segment" at bounding box center [217, 209] width 43 height 9
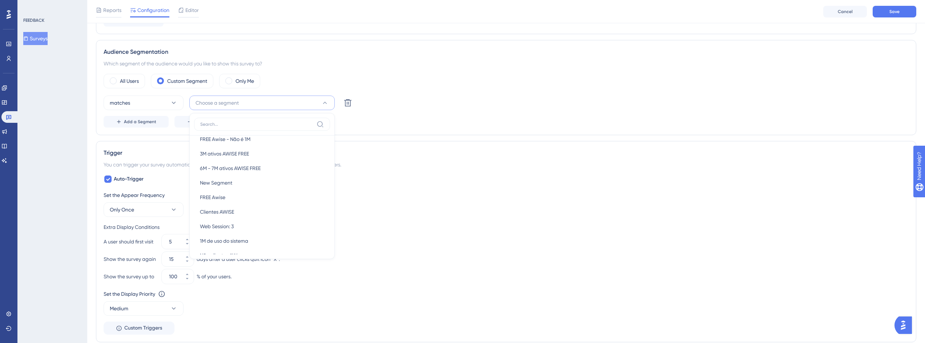
scroll to position [588, 0]
click at [263, 199] on div "Clientes AWISE Clientes AWISE" at bounding box center [262, 199] width 124 height 15
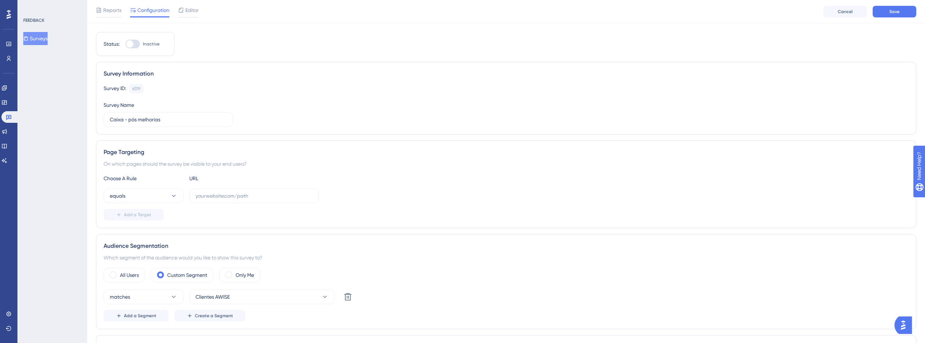
scroll to position [0, 0]
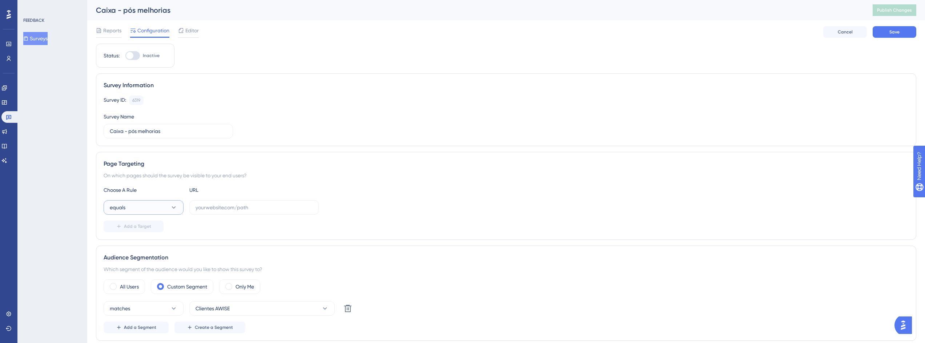
click at [154, 211] on button "equals" at bounding box center [144, 207] width 80 height 15
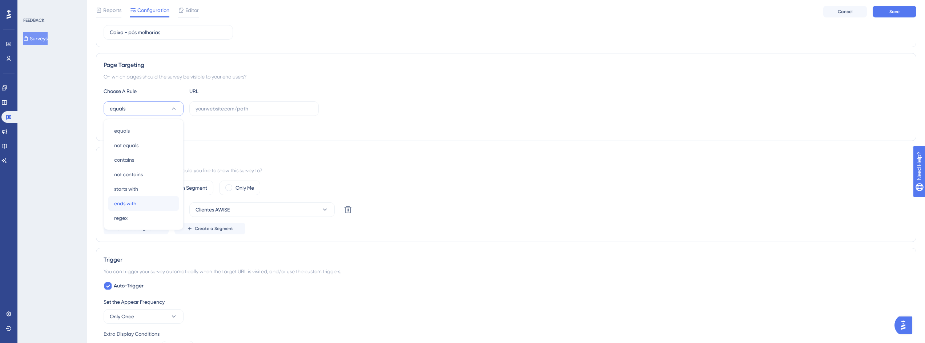
click at [145, 203] on div "ends with ends with" at bounding box center [143, 203] width 59 height 15
click at [233, 110] on input "text" at bounding box center [254, 109] width 117 height 8
paste input "cash-registers/summary"
type input "cash-registers/summary"
click at [294, 128] on div "Add a Target" at bounding box center [506, 128] width 805 height 12
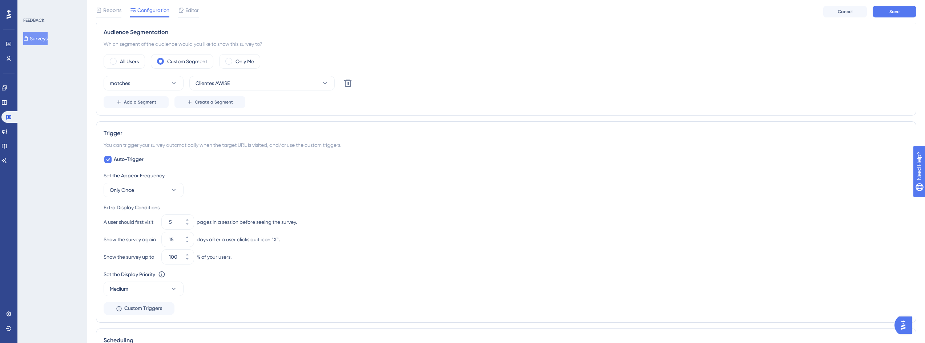
scroll to position [276, 0]
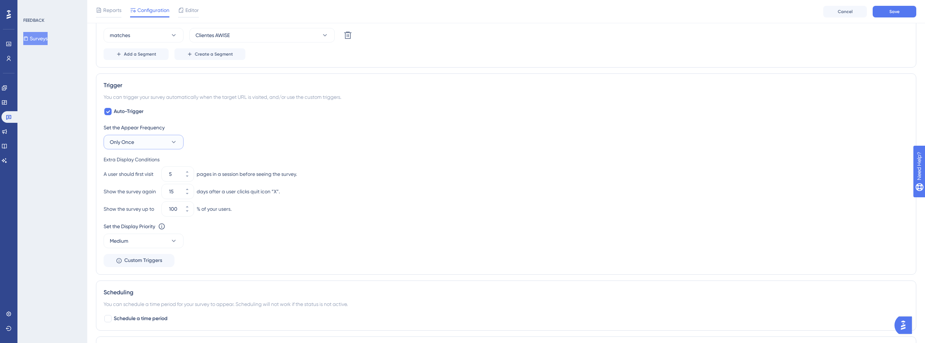
click at [171, 143] on icon at bounding box center [173, 142] width 7 height 7
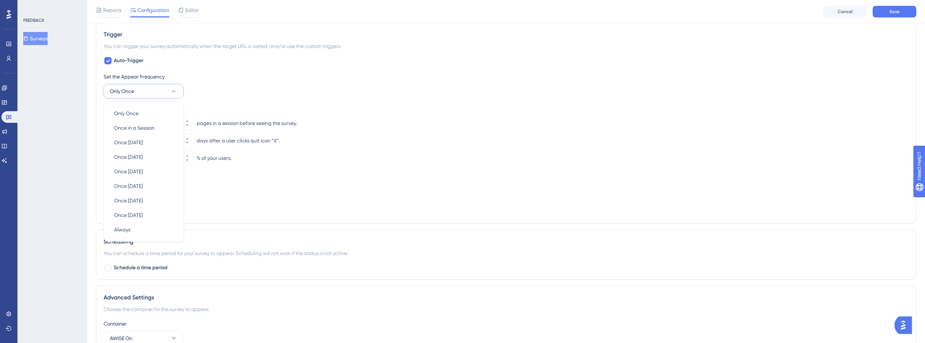
click at [236, 89] on div "Set the Appear Frequency Only Once Only Once Only Once Once in a Session Once i…" at bounding box center [506, 85] width 805 height 26
click at [184, 127] on button "5" at bounding box center [187, 126] width 13 height 7
click at [184, 127] on button "4" at bounding box center [187, 126] width 13 height 7
type input "3"
click at [245, 81] on div "Set the Appear Frequency Only Once" at bounding box center [506, 85] width 805 height 26
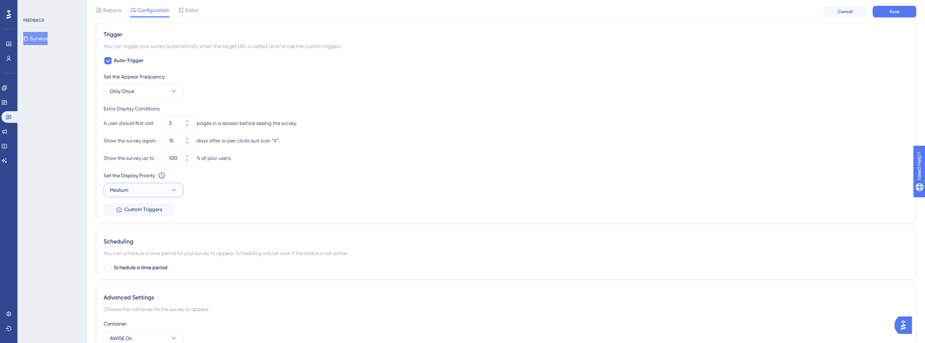
click at [152, 191] on button "Medium" at bounding box center [144, 190] width 80 height 15
click at [128, 243] on div "High High" at bounding box center [143, 241] width 59 height 15
click at [274, 195] on div "Set the Display Priority This option will set the display priority between auto…" at bounding box center [506, 184] width 805 height 26
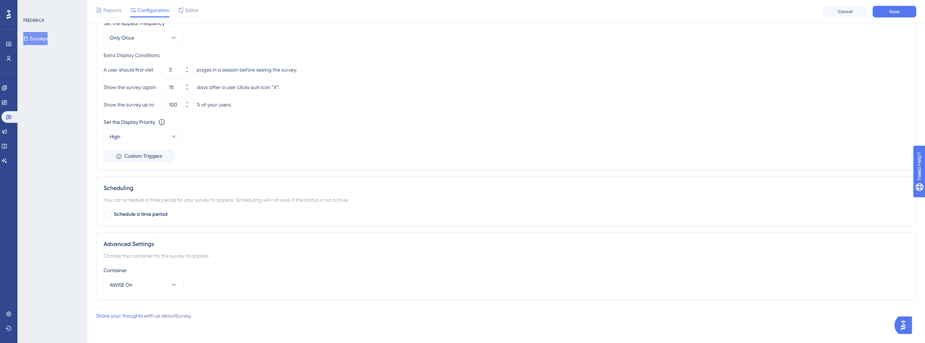
scroll to position [381, 0]
click at [144, 286] on button "AWISE On" at bounding box center [144, 284] width 80 height 15
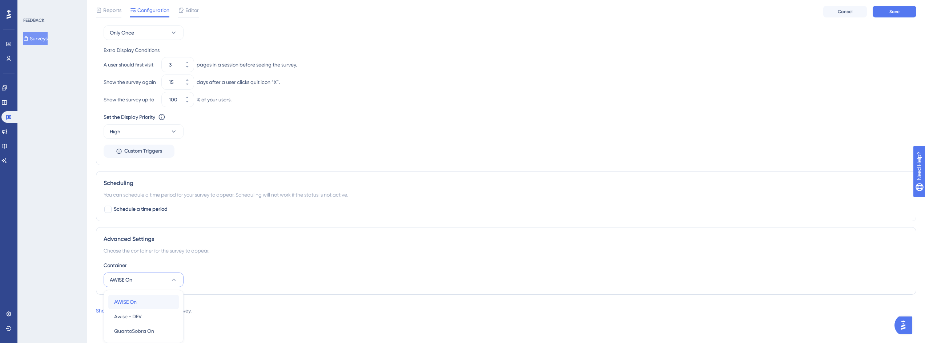
click at [148, 303] on div "AWISE On AWISE On" at bounding box center [143, 302] width 59 height 15
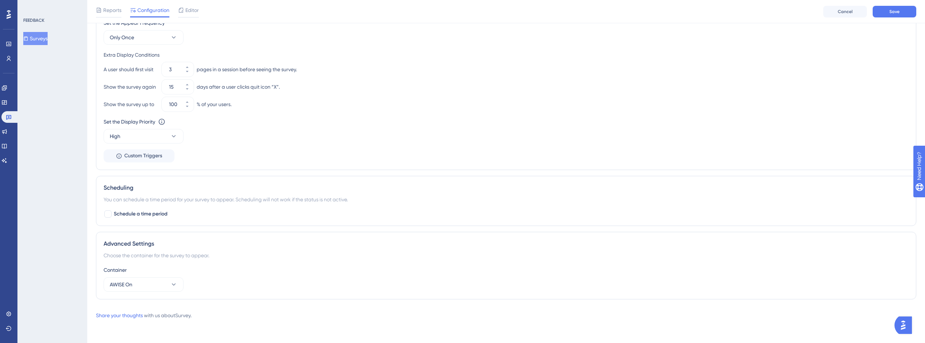
scroll to position [381, 0]
click at [306, 264] on div "Advanced Settings Choose the container for the survey to appear. Container AWIS…" at bounding box center [506, 266] width 821 height 68
click at [108, 216] on div at bounding box center [107, 214] width 7 height 7
checkbox input "true"
click at [264, 245] on icon at bounding box center [262, 244] width 7 height 7
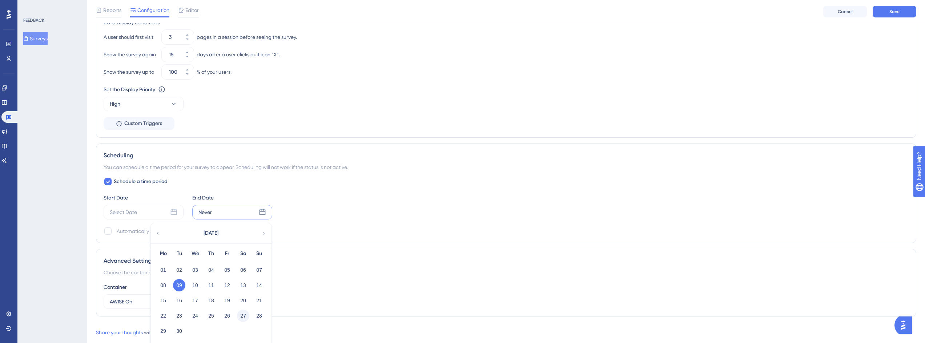
scroll to position [438, 0]
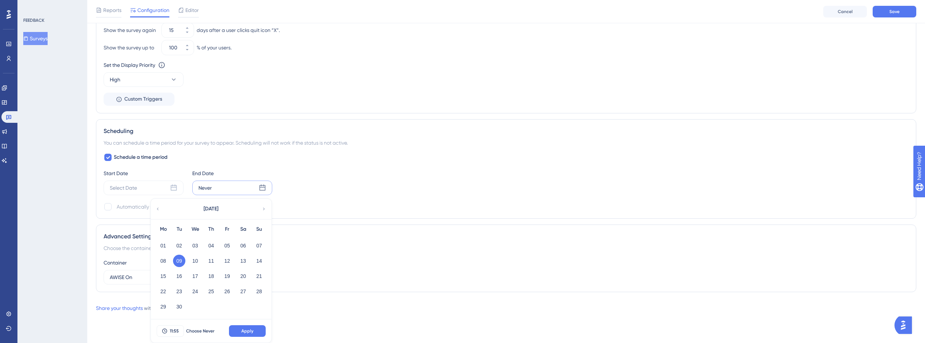
click at [265, 210] on icon at bounding box center [263, 209] width 5 height 7
click at [225, 260] on button "10" at bounding box center [227, 261] width 12 height 12
click at [256, 336] on button "Apply" at bounding box center [247, 331] width 37 height 12
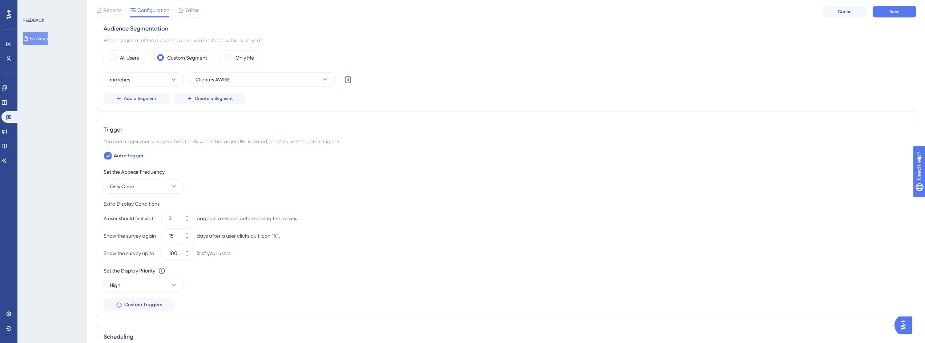
scroll to position [212, 0]
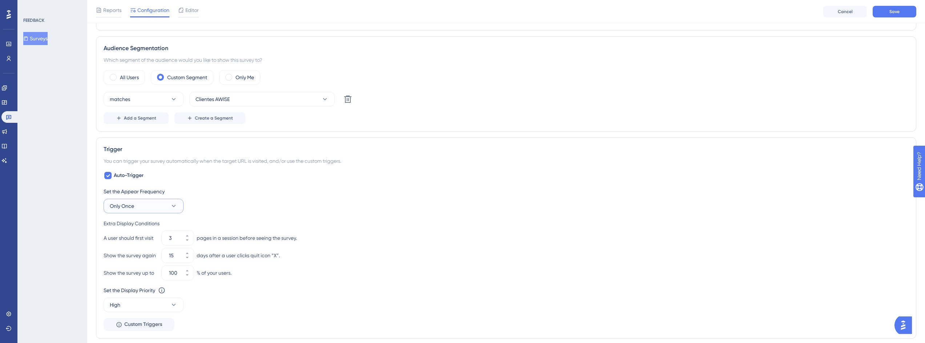
click at [165, 208] on button "Only Once" at bounding box center [144, 206] width 80 height 15
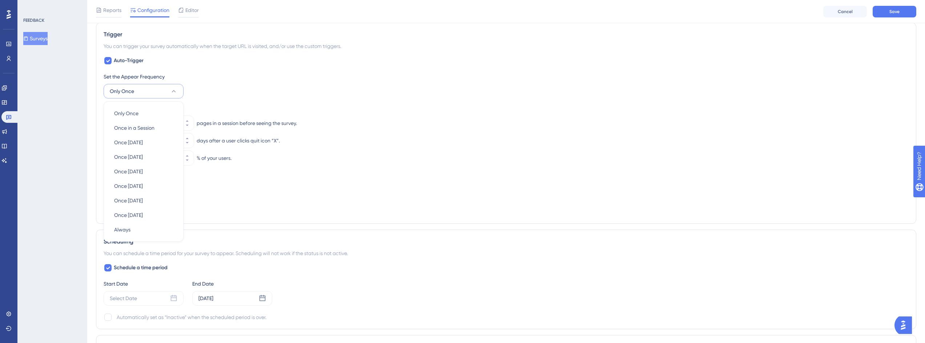
click at [221, 77] on div "Set the Appear Frequency" at bounding box center [506, 76] width 805 height 9
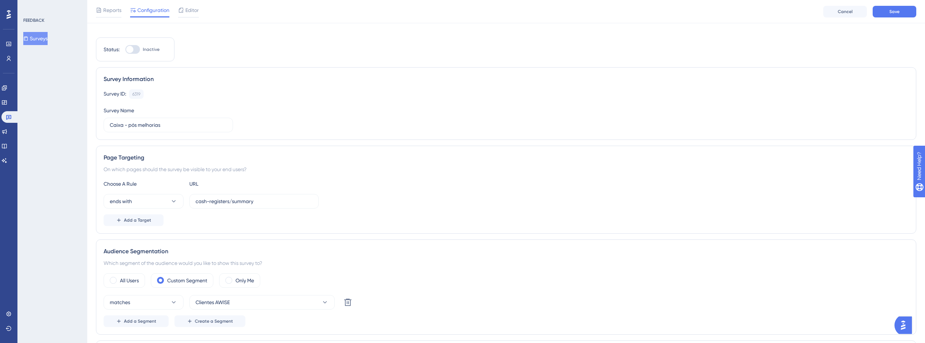
scroll to position [0, 0]
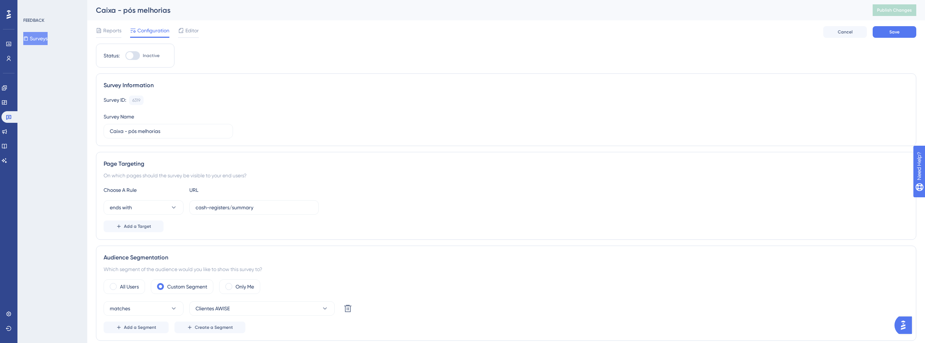
click at [137, 55] on div at bounding box center [132, 55] width 15 height 9
click at [125, 56] on input "Inactive" at bounding box center [125, 56] width 0 height 0
click at [885, 30] on button "Save" at bounding box center [895, 32] width 44 height 12
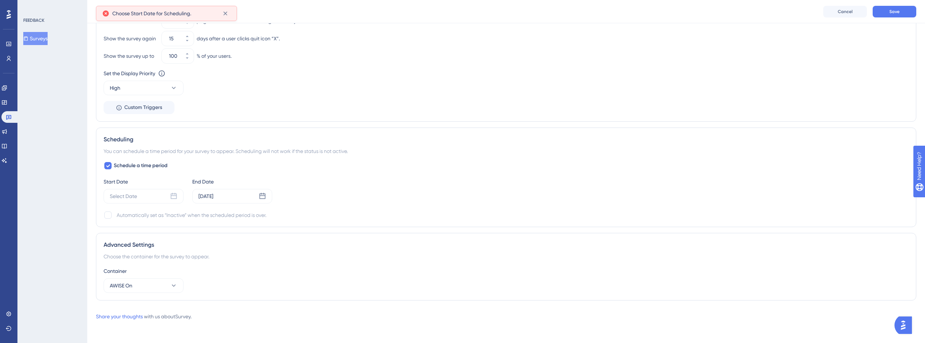
scroll to position [431, 0]
click at [173, 196] on icon at bounding box center [173, 195] width 7 height 7
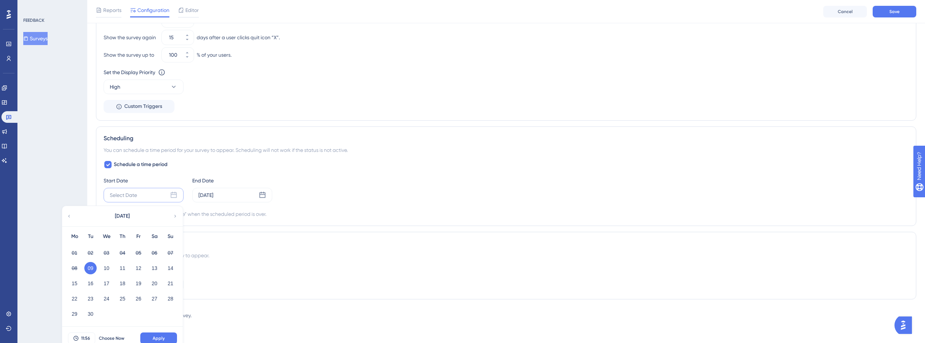
click at [92, 268] on button "09" at bounding box center [90, 268] width 12 height 12
click at [166, 339] on button "Apply" at bounding box center [158, 339] width 37 height 12
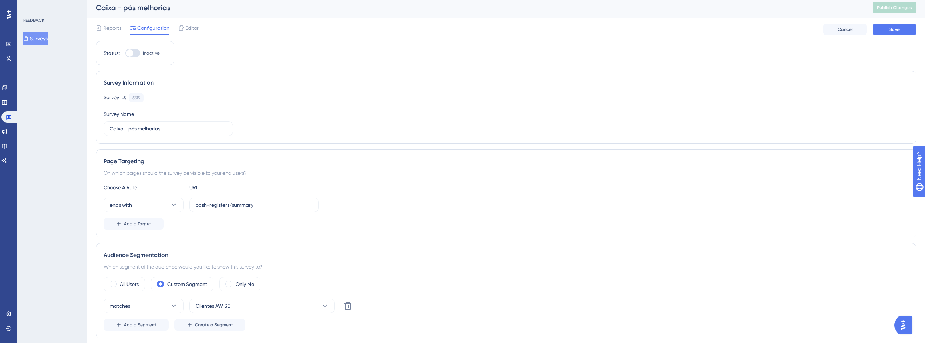
scroll to position [0, 0]
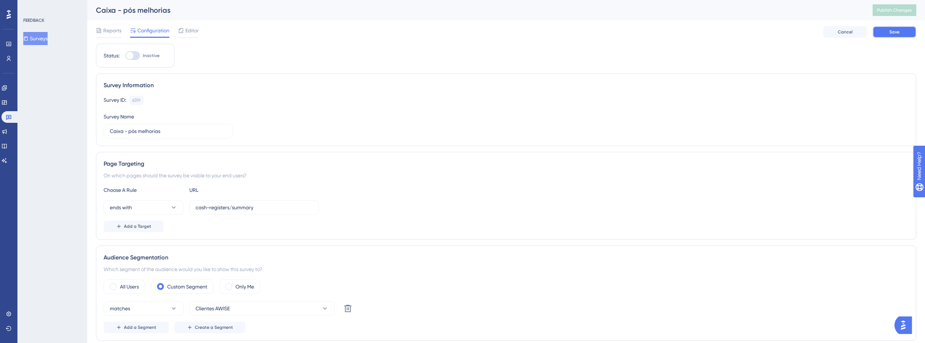
click at [899, 33] on span "Save" at bounding box center [895, 32] width 10 height 6
click at [135, 54] on div at bounding box center [132, 55] width 15 height 9
click at [125, 56] on input "Inactive" at bounding box center [125, 56] width 0 height 0
checkbox input "true"
click at [895, 31] on span "Save" at bounding box center [895, 32] width 10 height 6
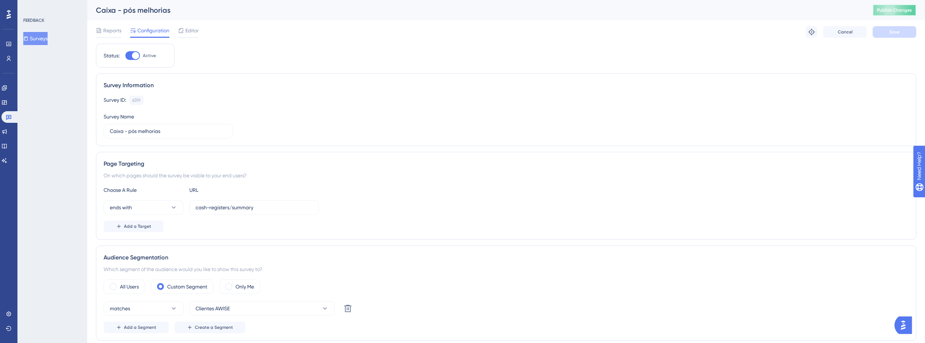
click at [908, 10] on span "Publish Changes" at bounding box center [894, 10] width 35 height 6
click at [47, 43] on button "Surveys" at bounding box center [35, 38] width 24 height 13
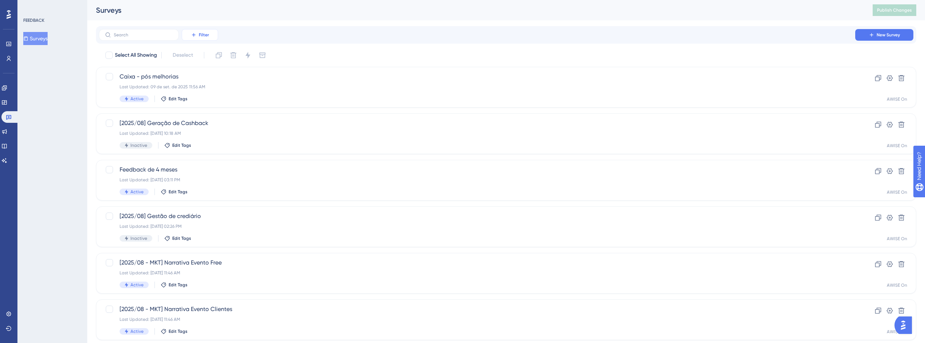
click at [204, 34] on span "Filter" at bounding box center [204, 35] width 10 height 6
click at [208, 100] on div "Status Status" at bounding box center [207, 99] width 30 height 15
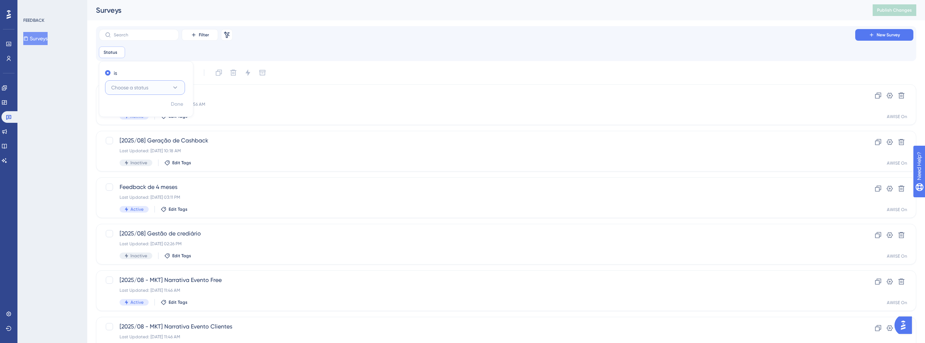
click at [145, 90] on span "Choose a status" at bounding box center [129, 87] width 37 height 9
click at [153, 110] on div "Active Active" at bounding box center [145, 110] width 59 height 15
click at [181, 105] on span "Done" at bounding box center [177, 104] width 12 height 9
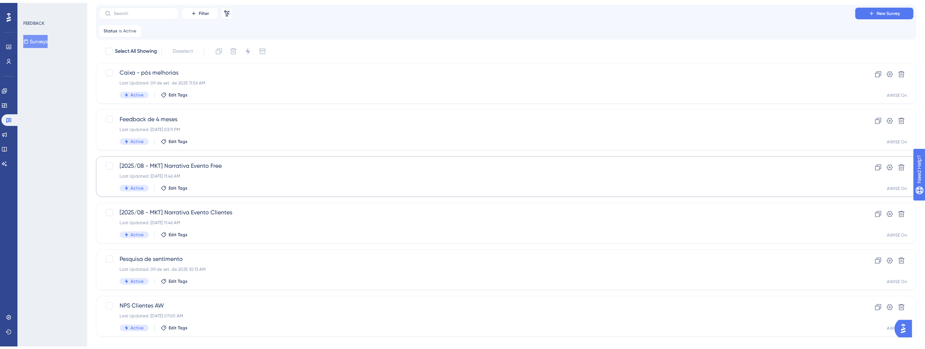
scroll to position [32, 0]
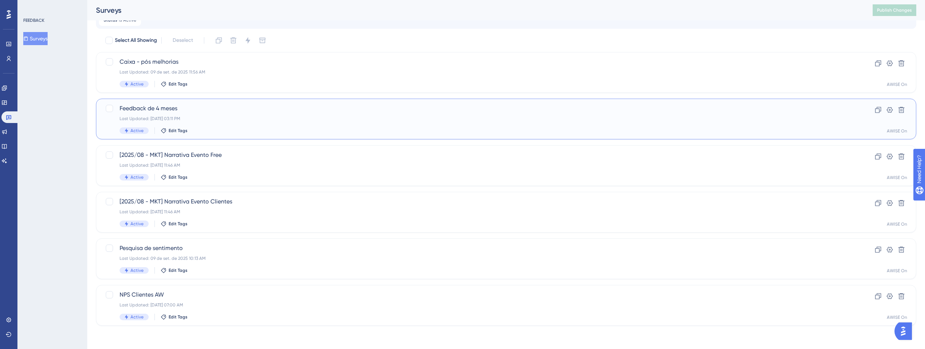
click at [477, 114] on div "Feedback de 4 meses Last Updated: [DATE] 03:11 PM Active Edit Tags" at bounding box center [477, 119] width 715 height 30
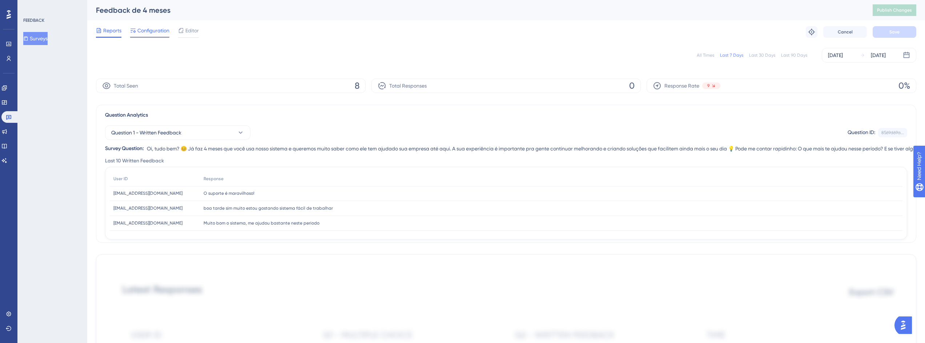
click at [151, 36] on div "Configuration" at bounding box center [149, 32] width 39 height 12
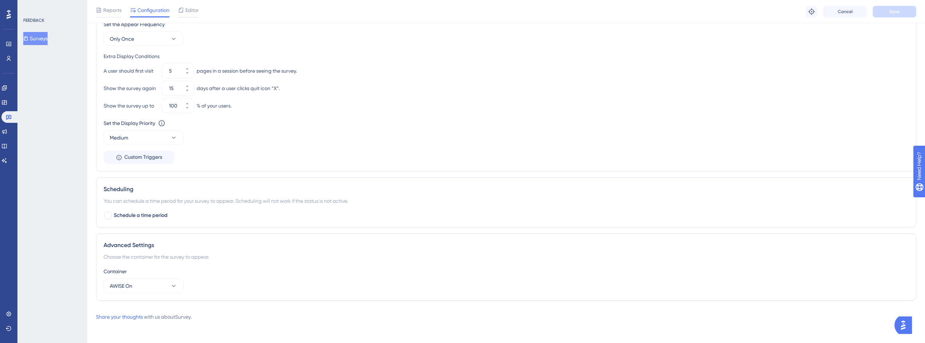
scroll to position [381, 0]
click at [146, 134] on button "Medium" at bounding box center [144, 136] width 80 height 15
click at [143, 188] on div "High High" at bounding box center [143, 187] width 59 height 15
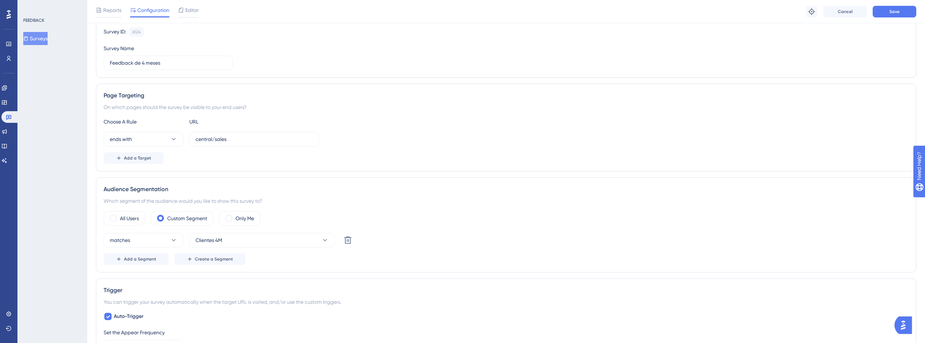
scroll to position [0, 0]
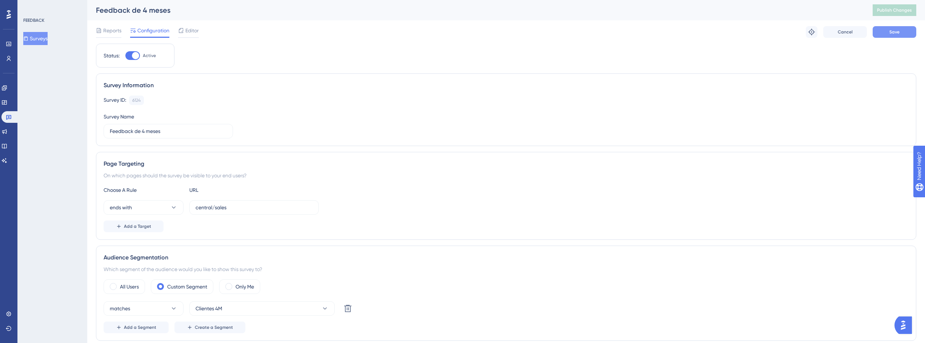
click at [890, 34] on span "Save" at bounding box center [895, 32] width 10 height 6
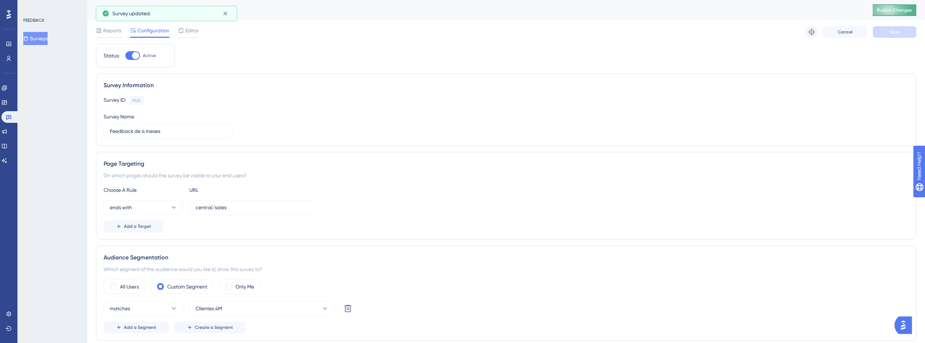
click at [904, 12] on span "Publish Changes" at bounding box center [894, 10] width 35 height 6
